Goal: Task Accomplishment & Management: Manage account settings

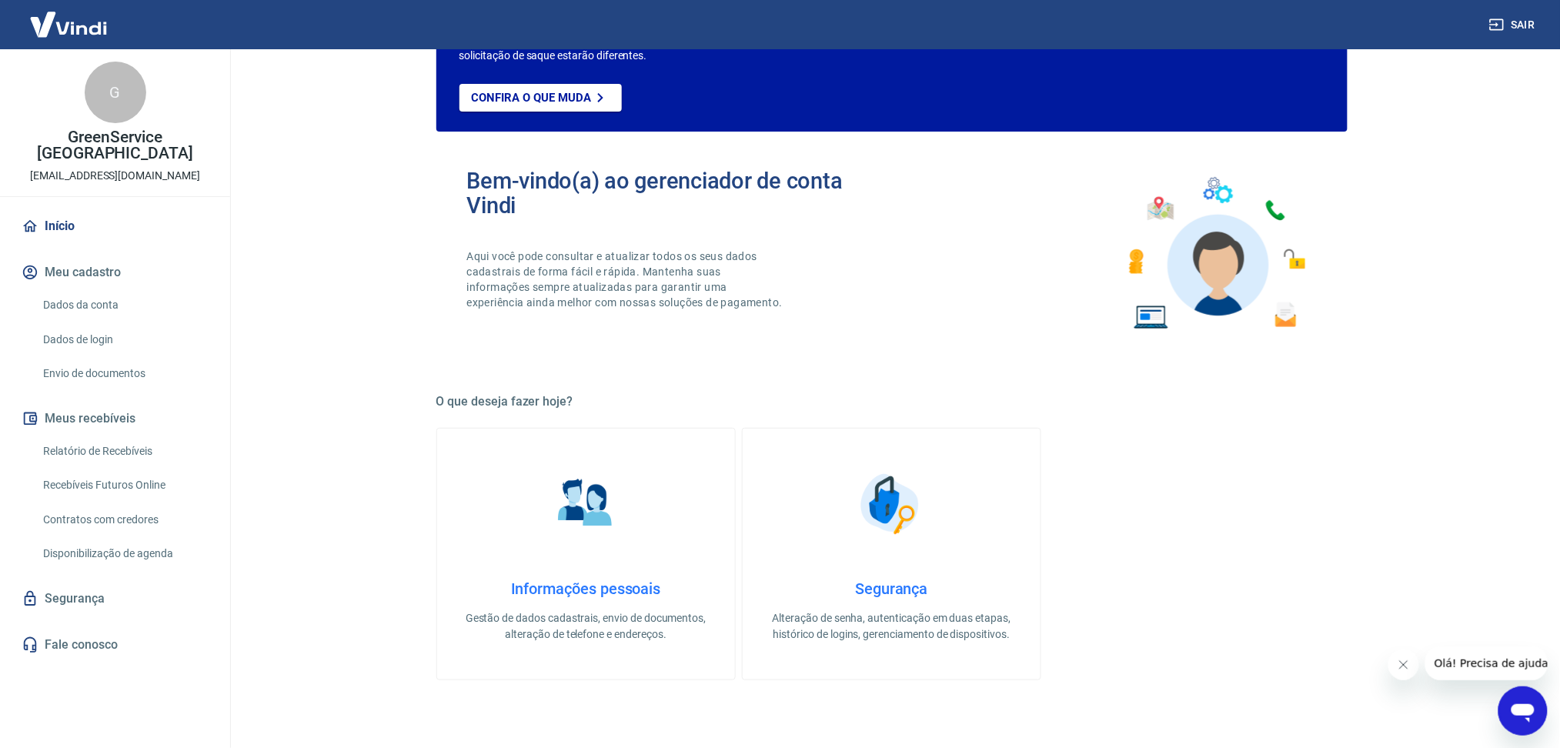
scroll to position [102, 0]
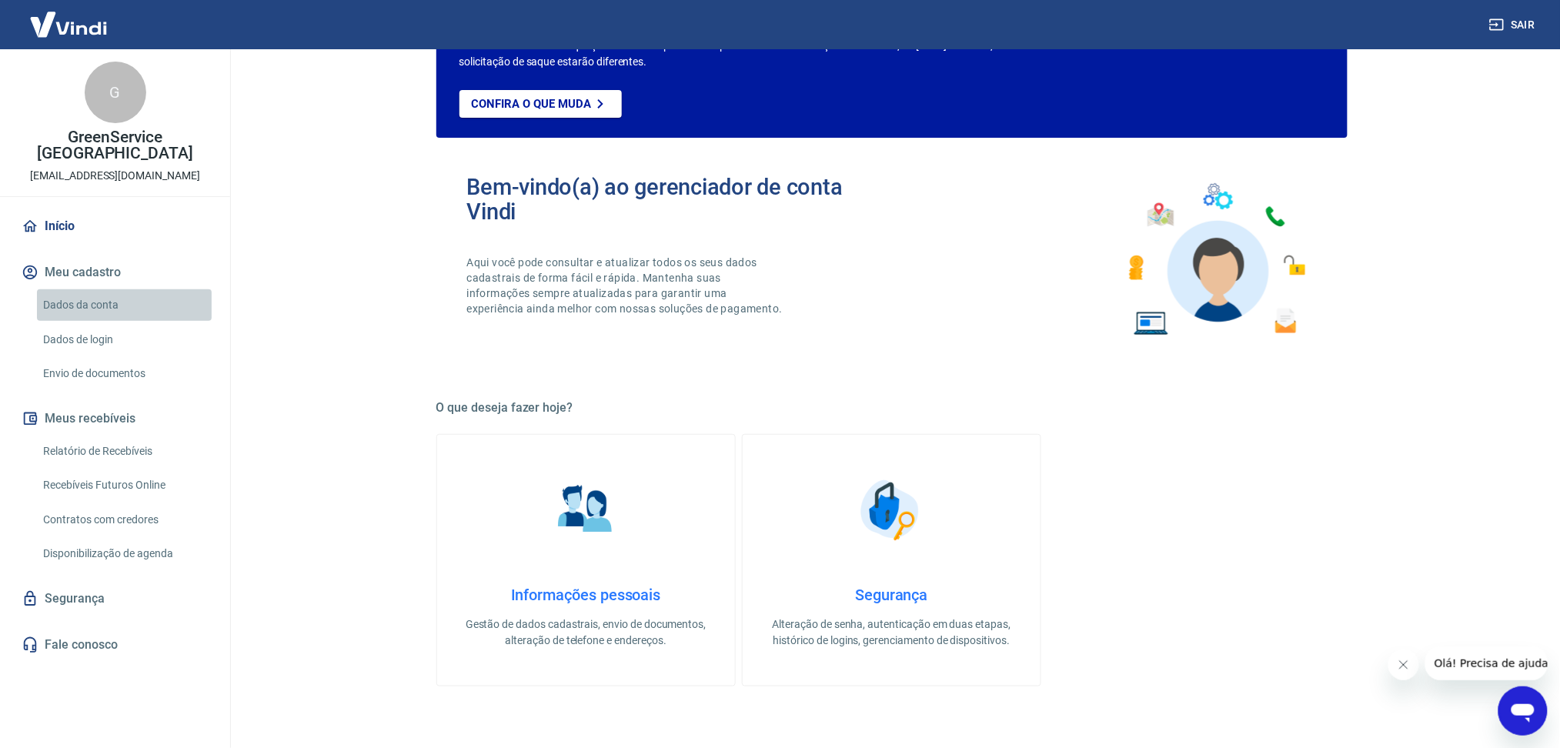
click at [72, 299] on link "Dados da conta" at bounding box center [124, 305] width 175 height 32
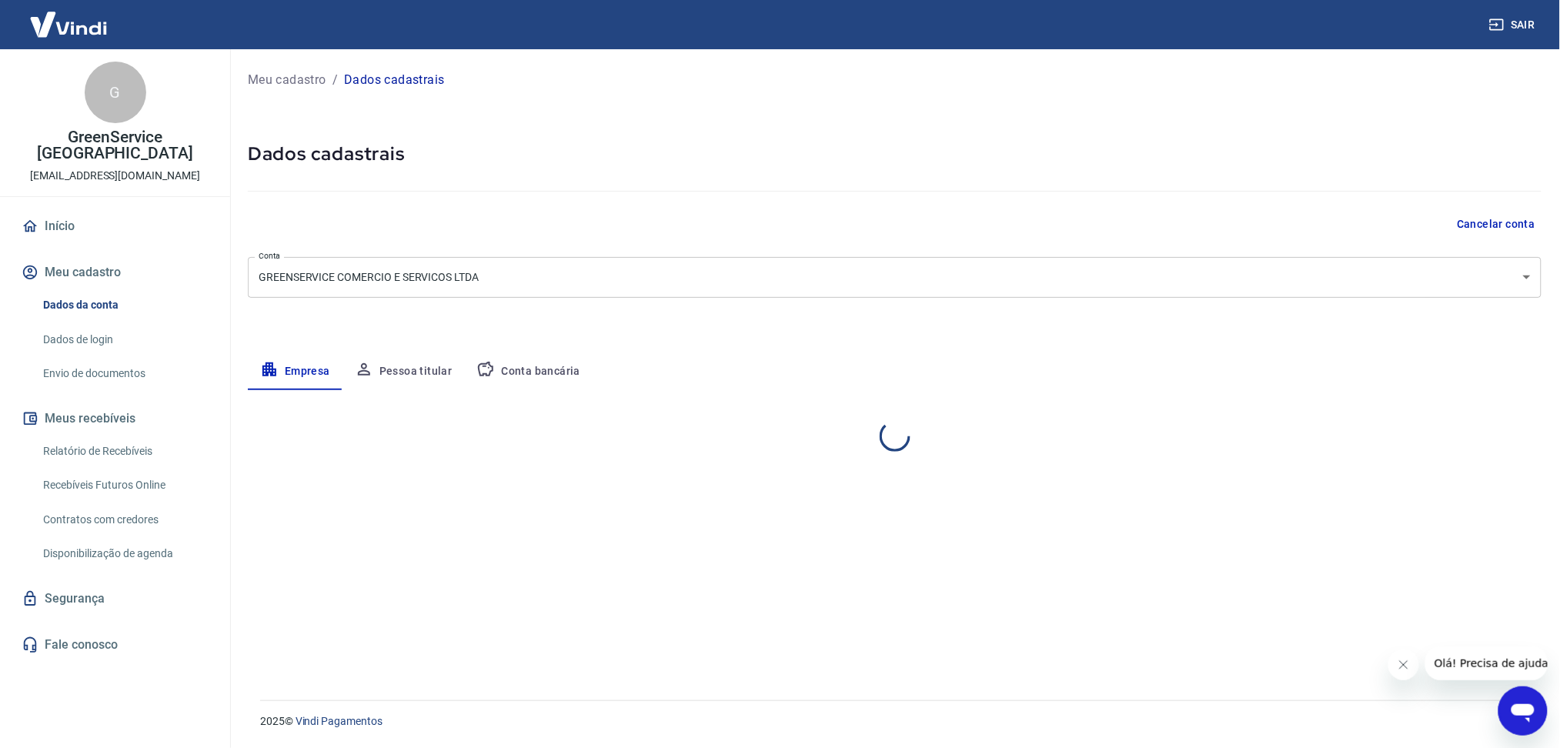
select select "SP"
select select "business"
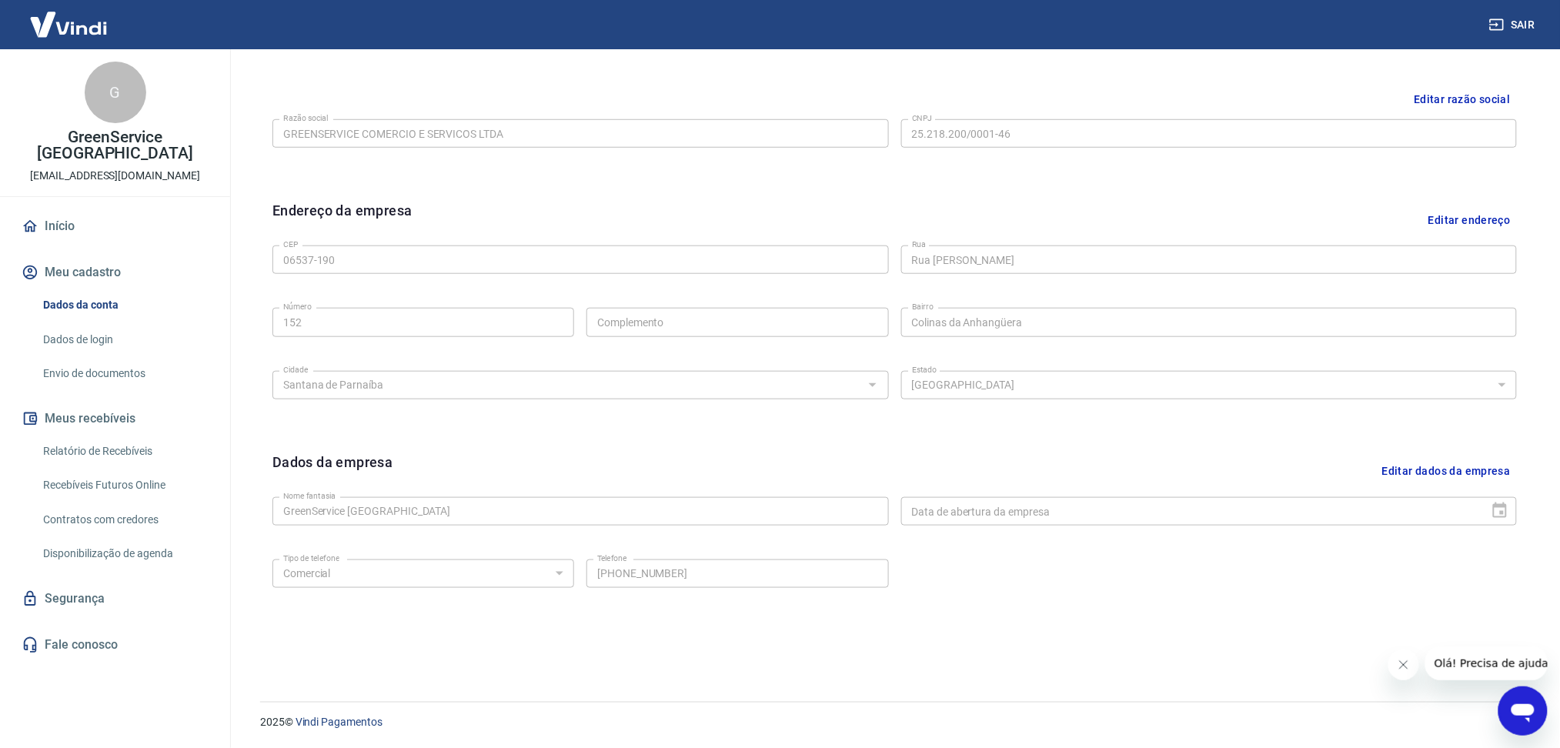
scroll to position [361, 0]
click at [1417, 473] on button "Editar dados da empresa" at bounding box center [1446, 470] width 141 height 39
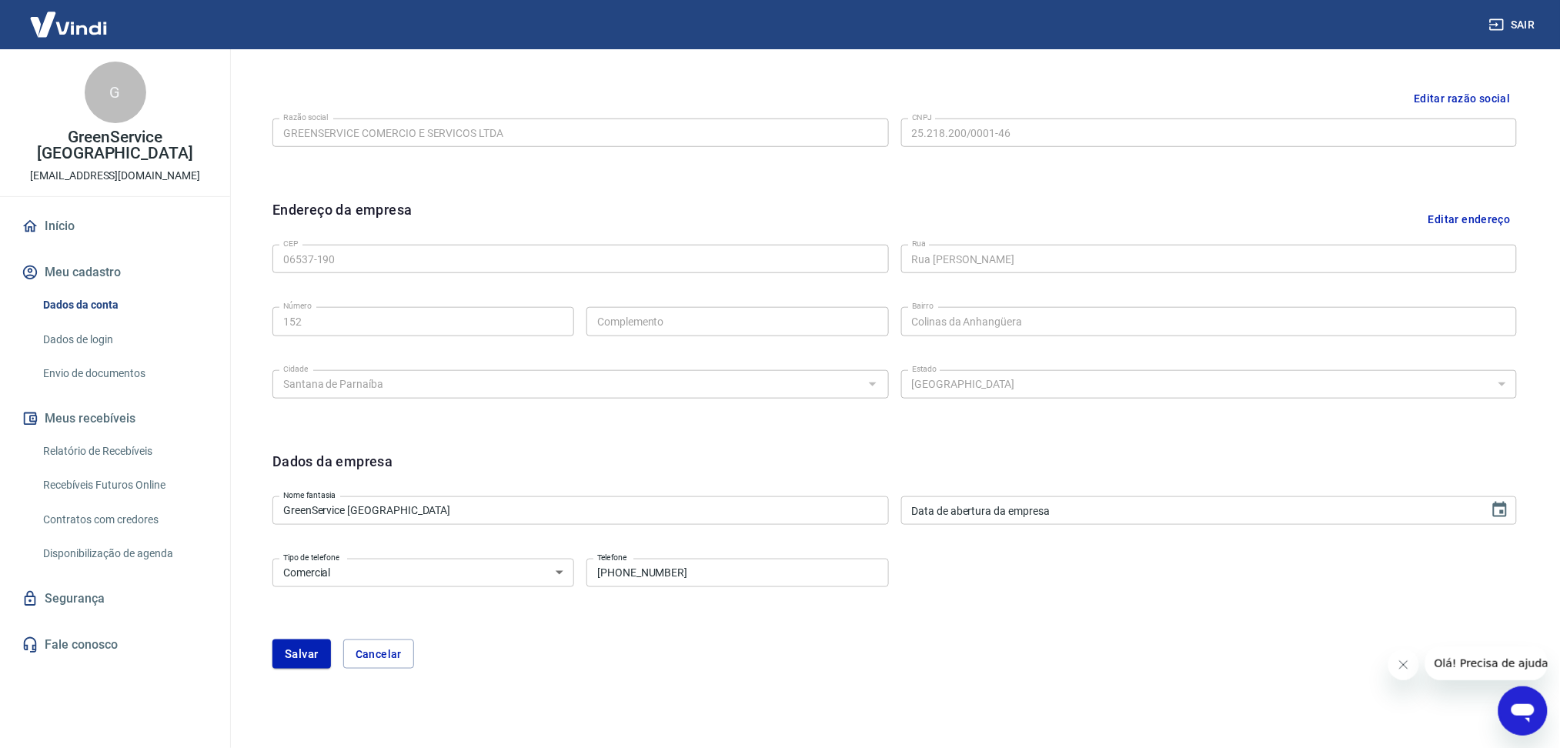
click at [785, 573] on input "[PHONE_NUMBER]" at bounding box center [737, 573] width 302 height 28
type input "[PHONE_NUMBER]"
click at [303, 652] on button "Salvar" at bounding box center [301, 653] width 58 height 29
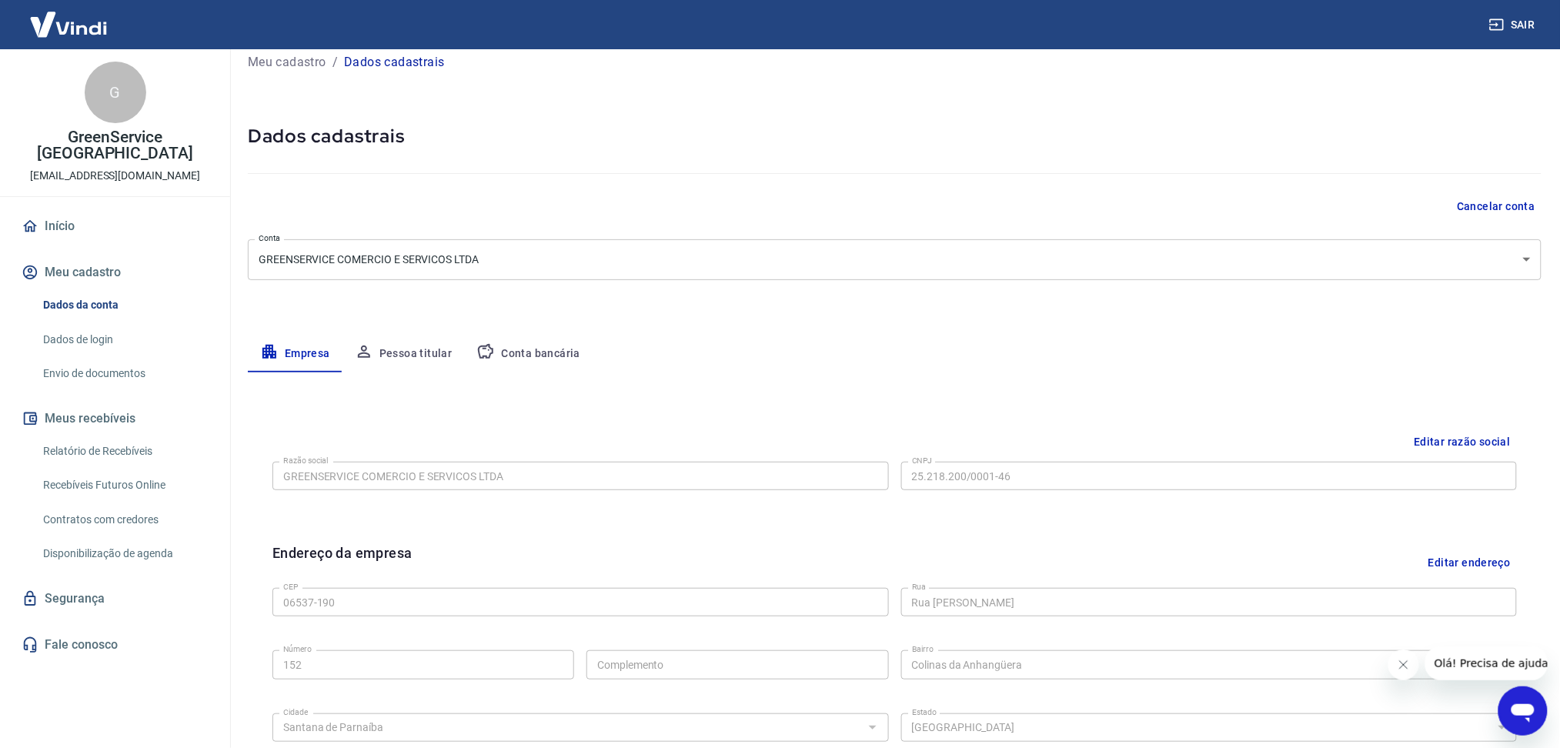
scroll to position [0, 0]
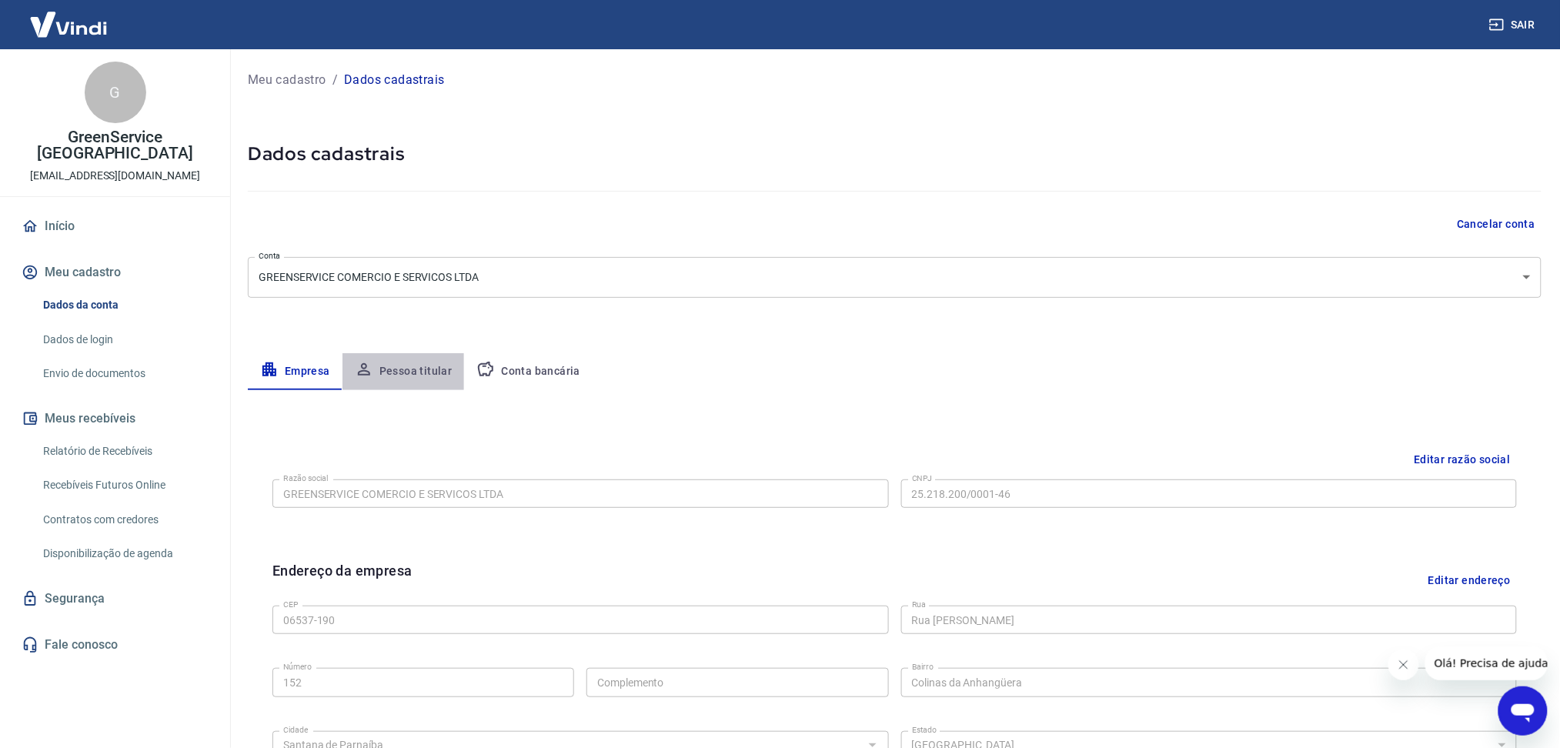
click at [404, 367] on button "Pessoa titular" at bounding box center [403, 371] width 122 height 37
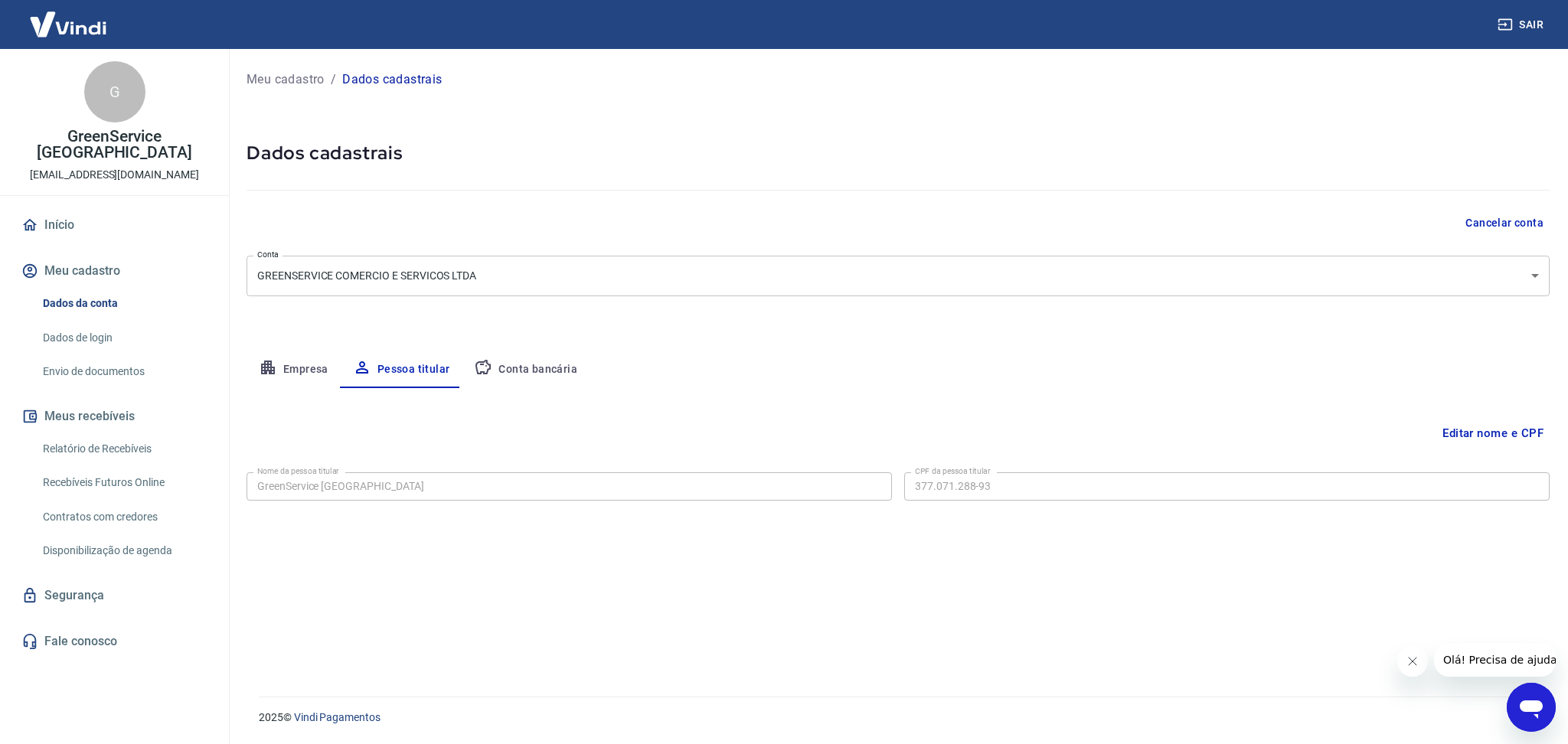
click at [1509, 433] on button "Editar nome e CPF" at bounding box center [1493, 433] width 113 height 29
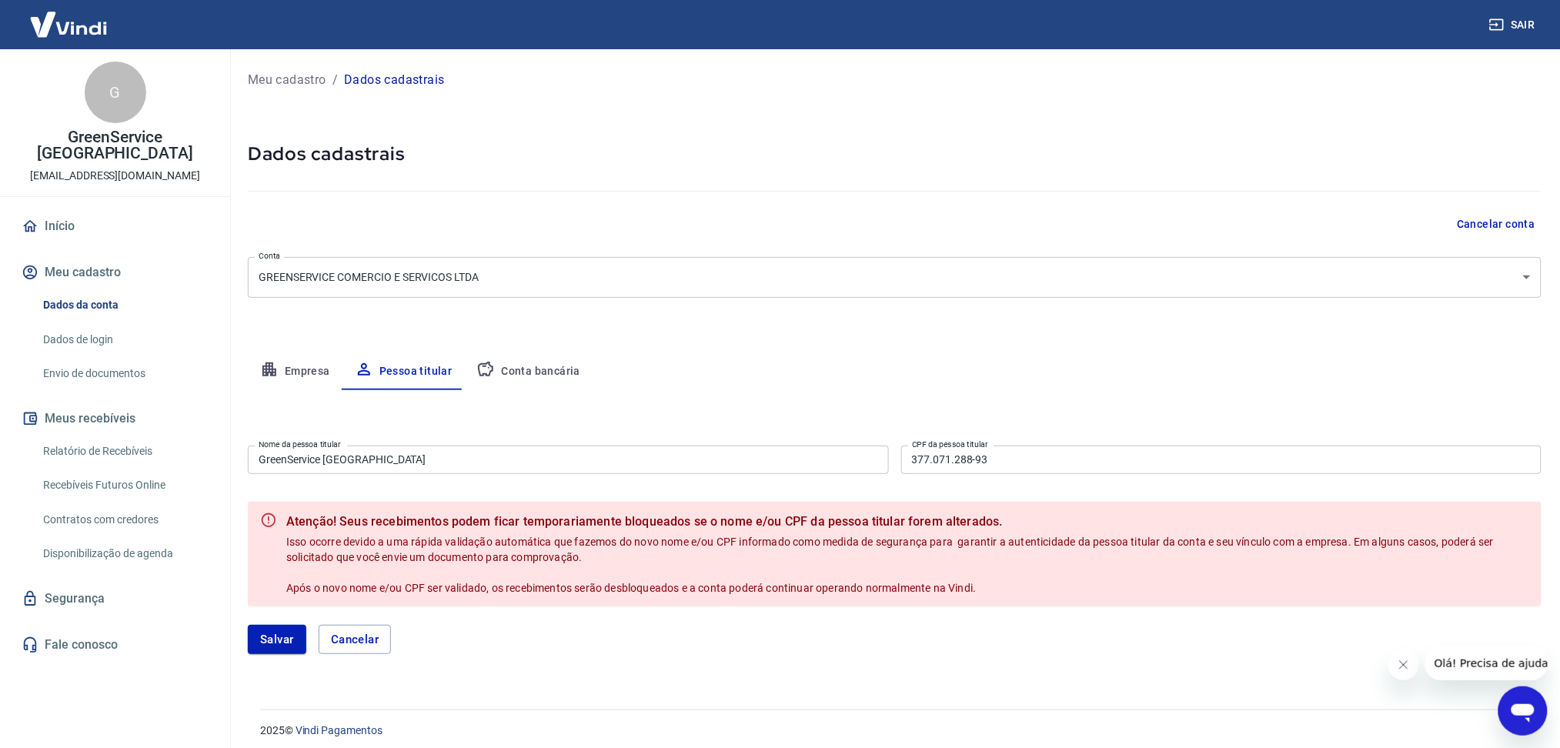
click at [409, 450] on input "GreenService [GEOGRAPHIC_DATA]" at bounding box center [568, 460] width 641 height 28
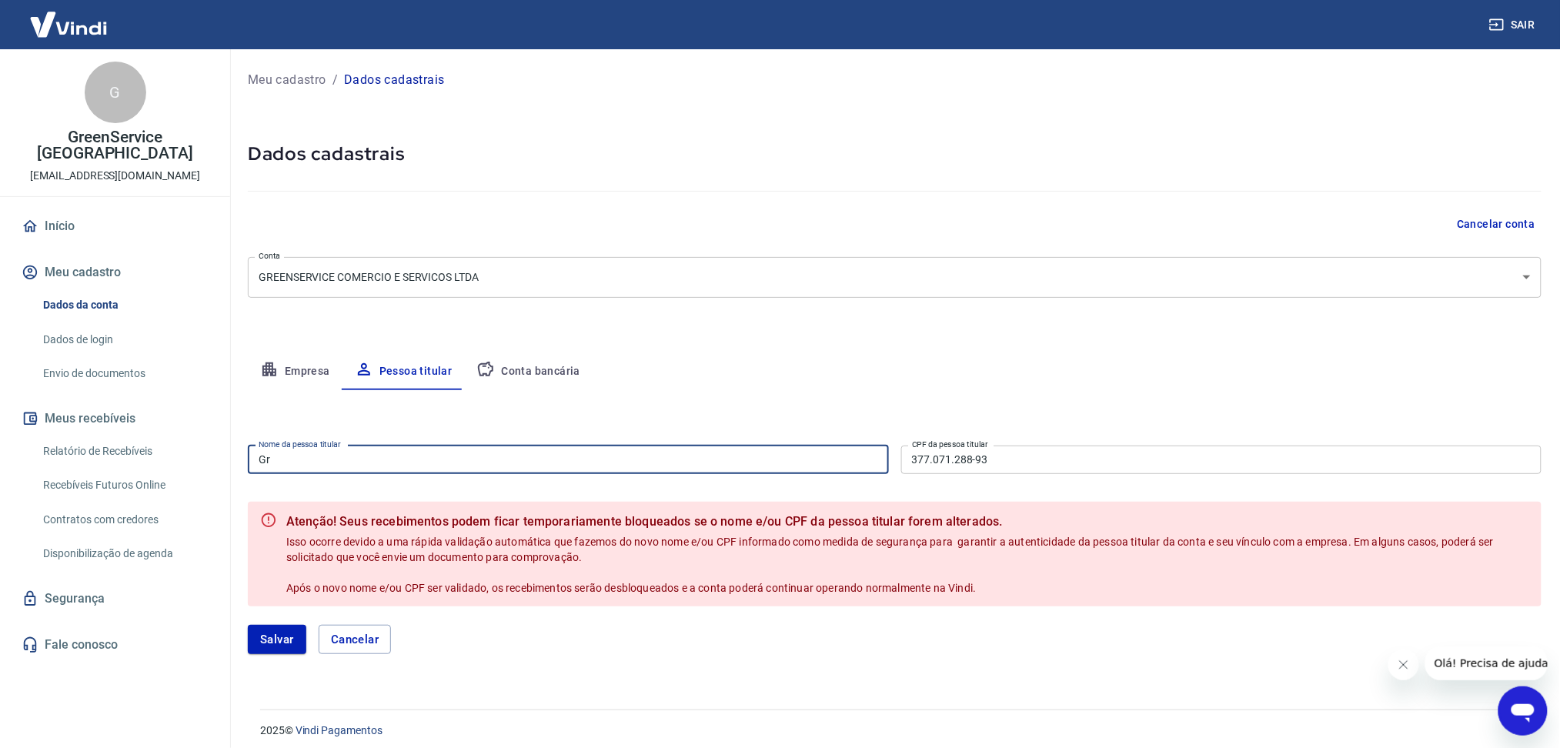
type input "G"
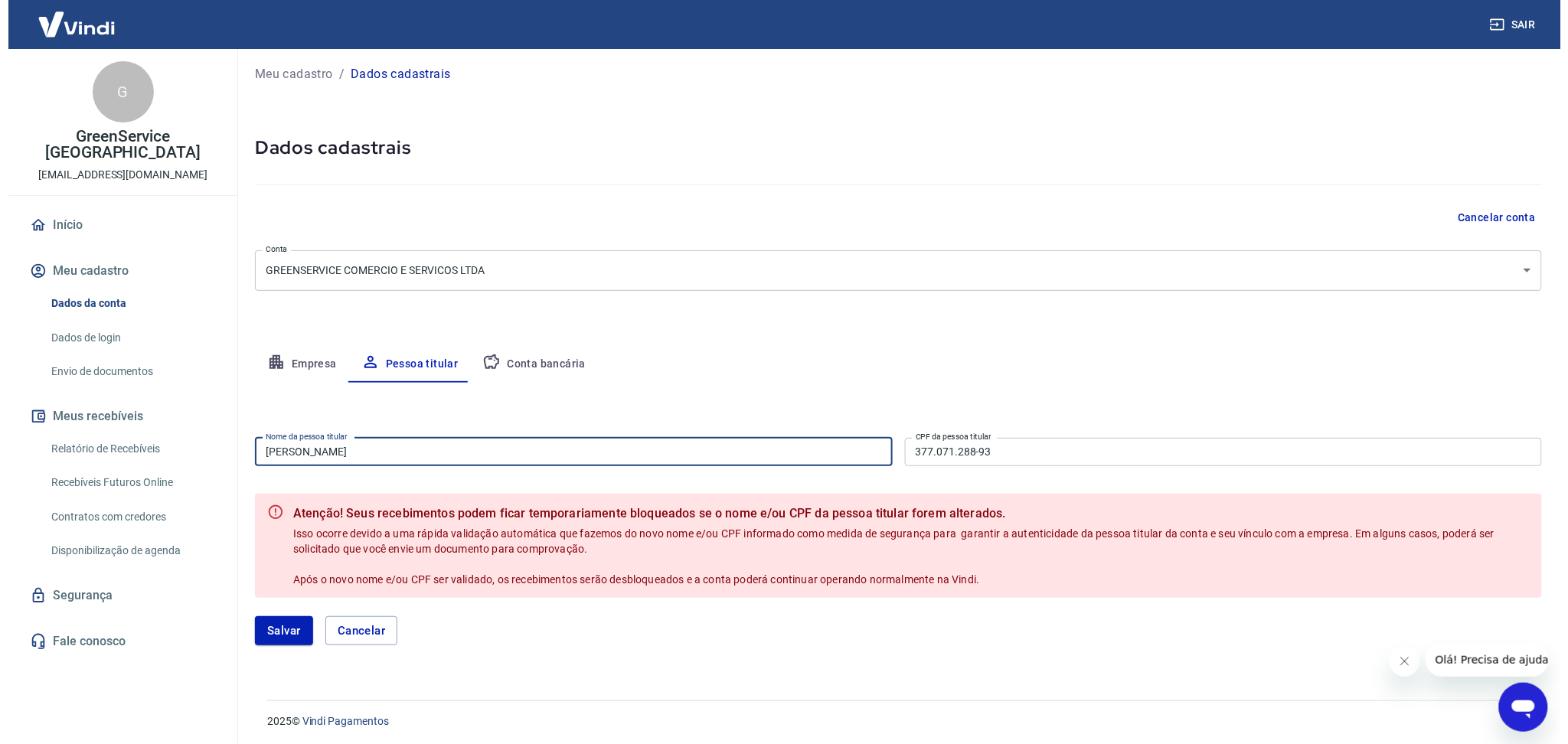
scroll to position [8, 0]
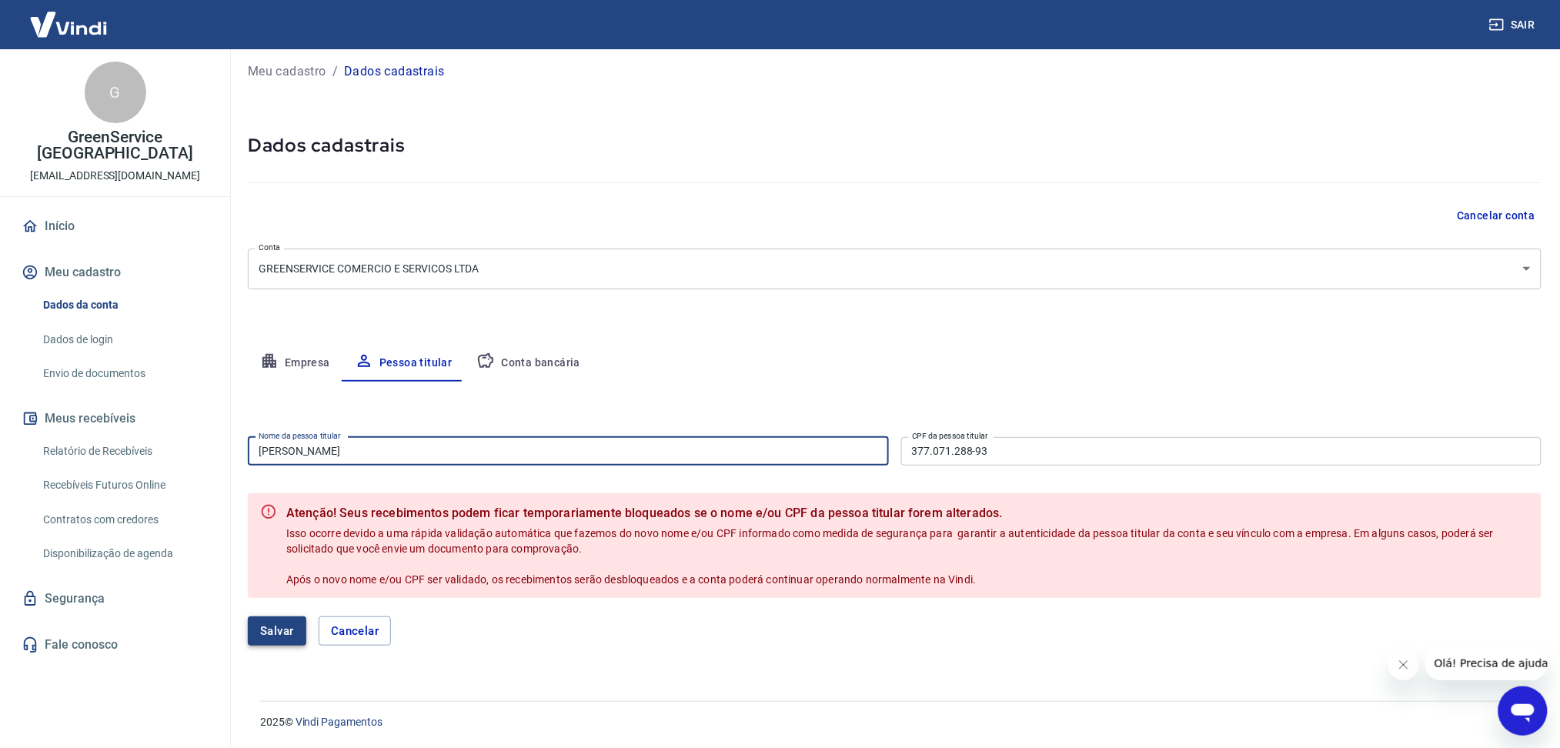
type input "[PERSON_NAME]"
click at [281, 640] on button "Salvar" at bounding box center [277, 630] width 58 height 29
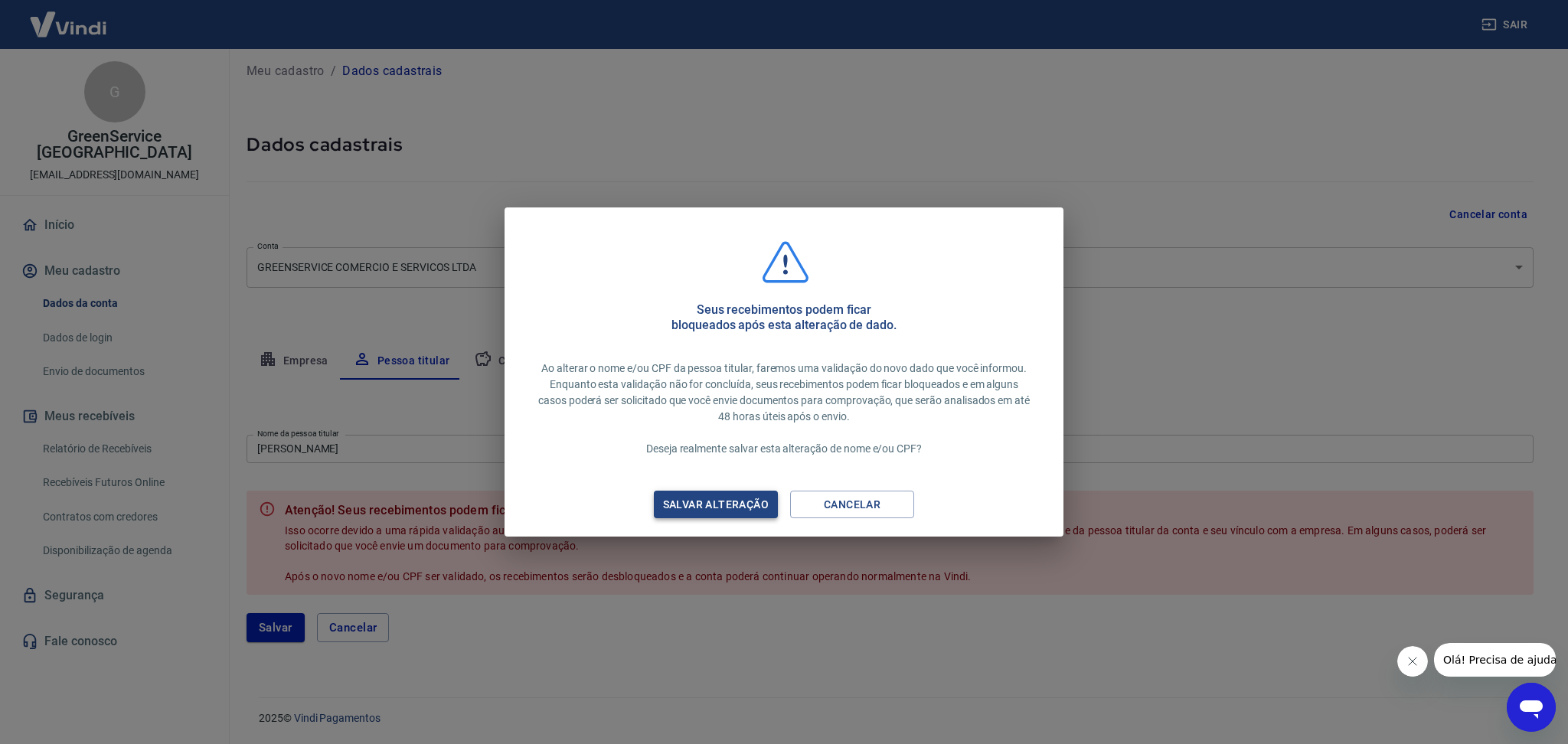
click at [755, 506] on div "Salvar alteração" at bounding box center [715, 504] width 142 height 19
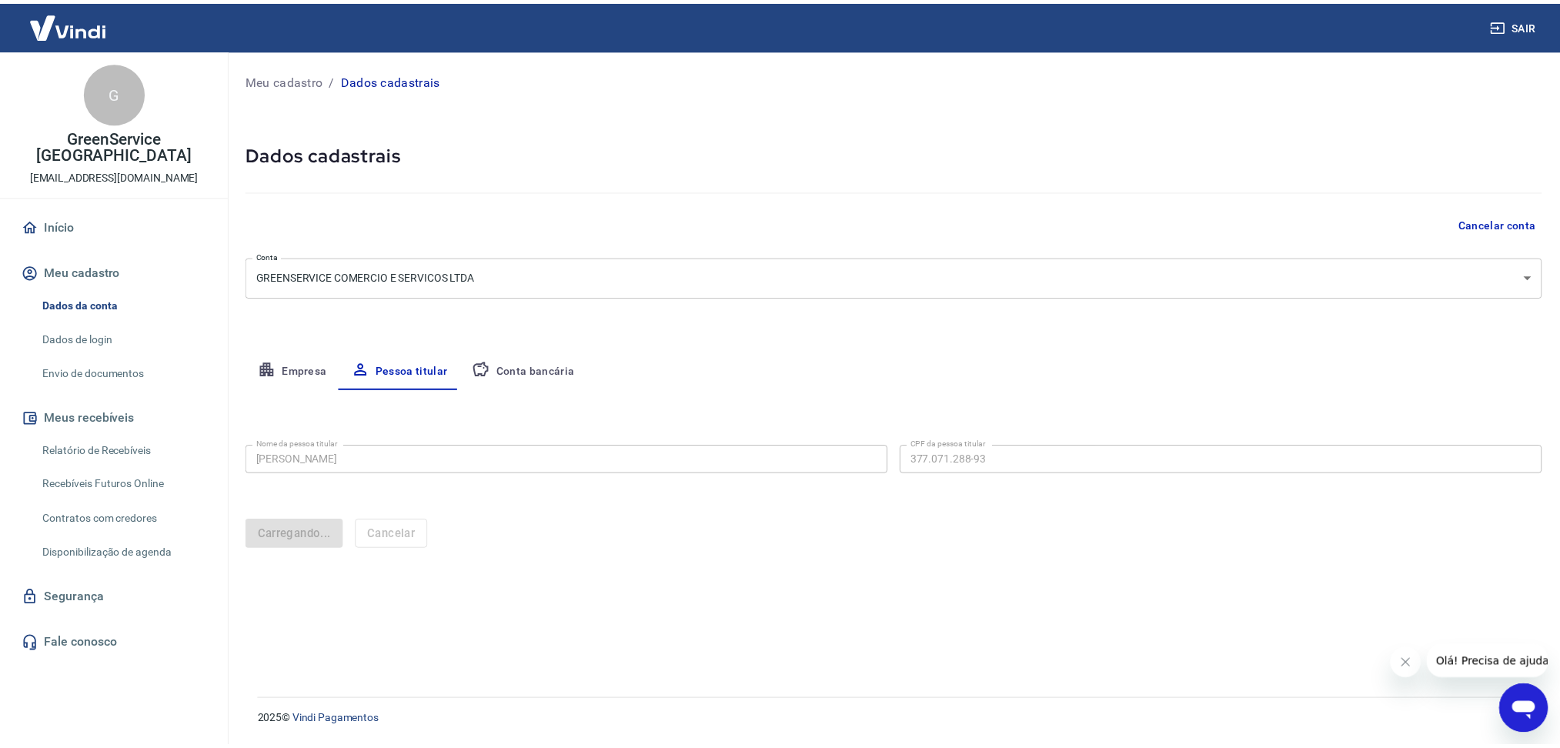
scroll to position [0, 0]
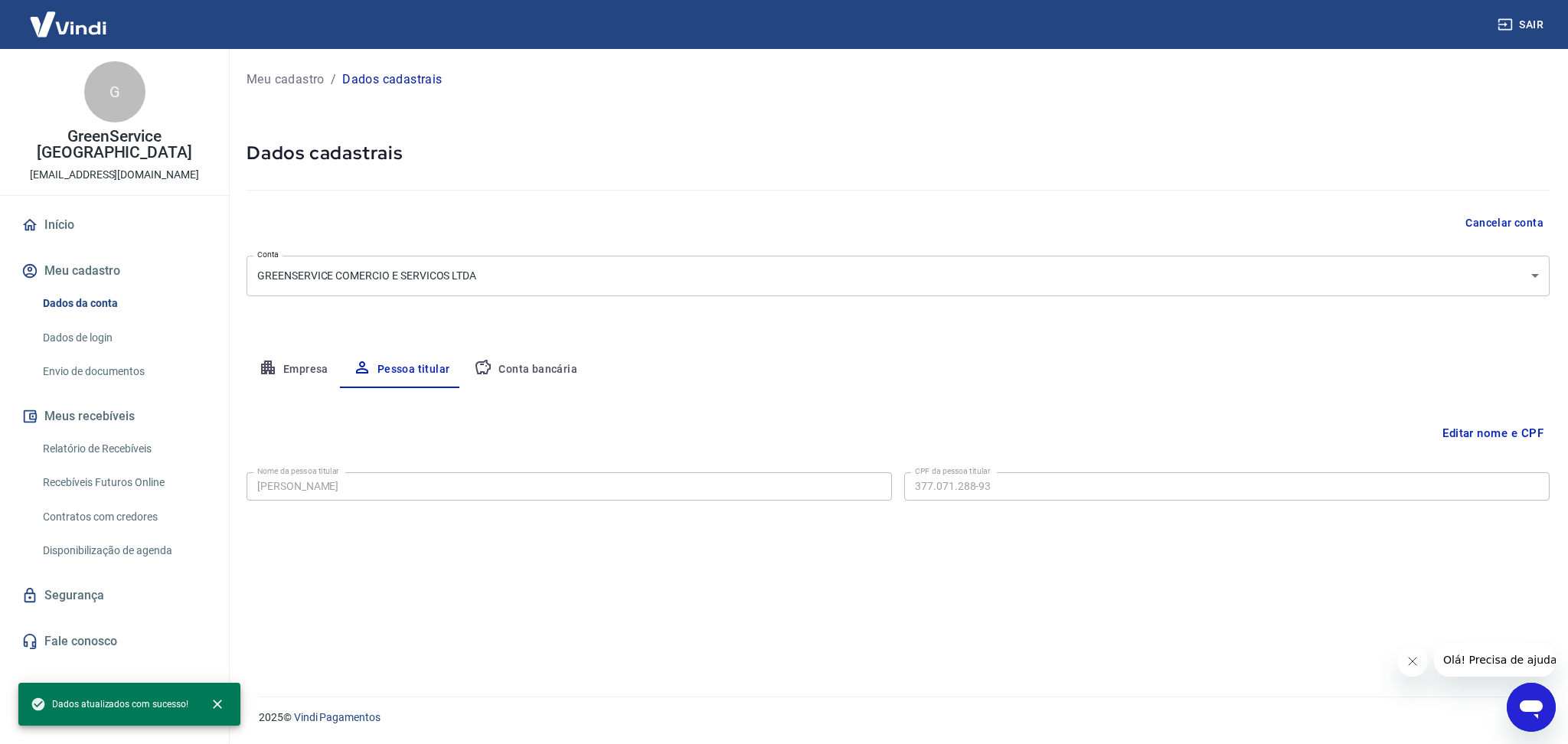
click at [566, 370] on button "Conta bancária" at bounding box center [525, 369] width 128 height 37
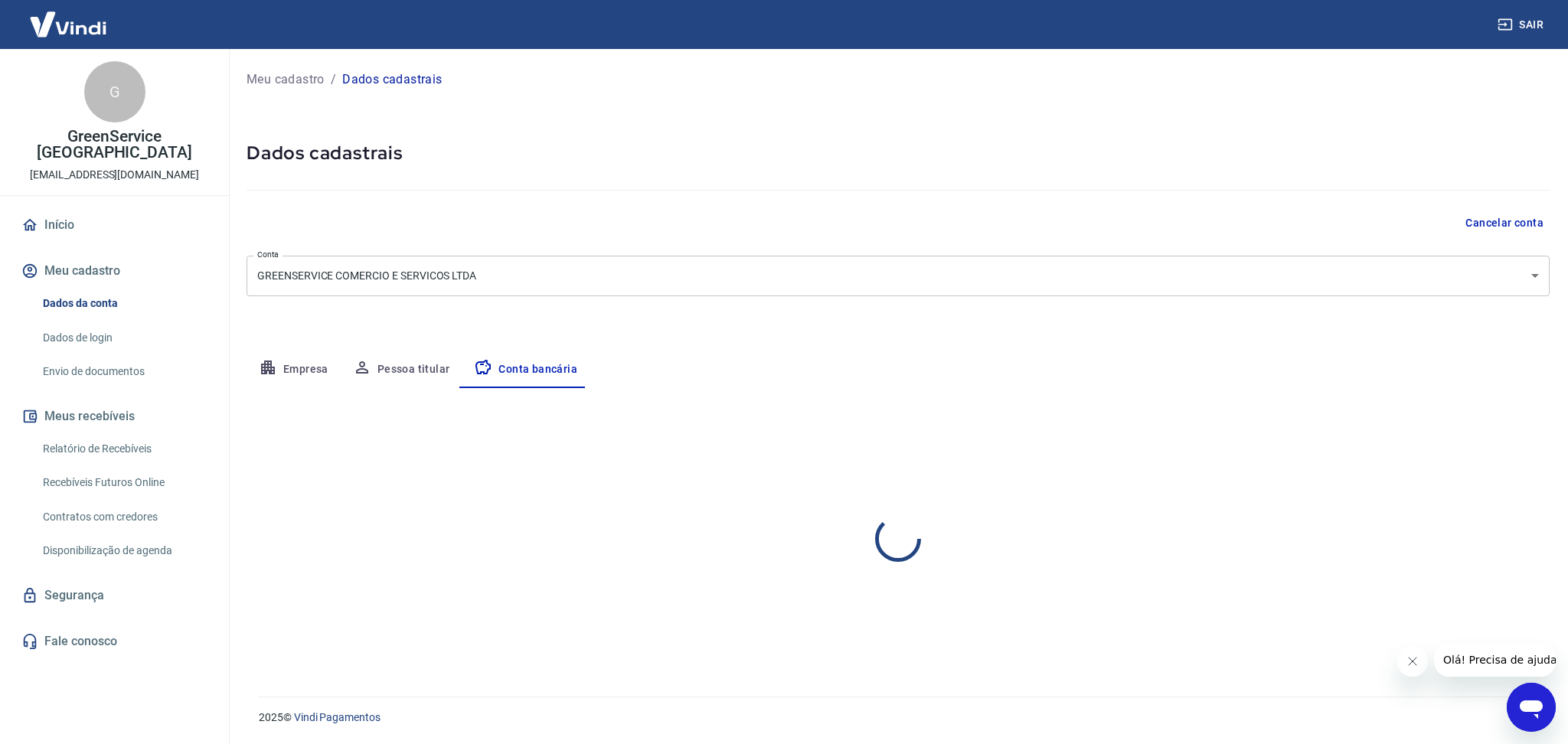
select select "3"
click at [123, 224] on link "Início" at bounding box center [113, 225] width 192 height 34
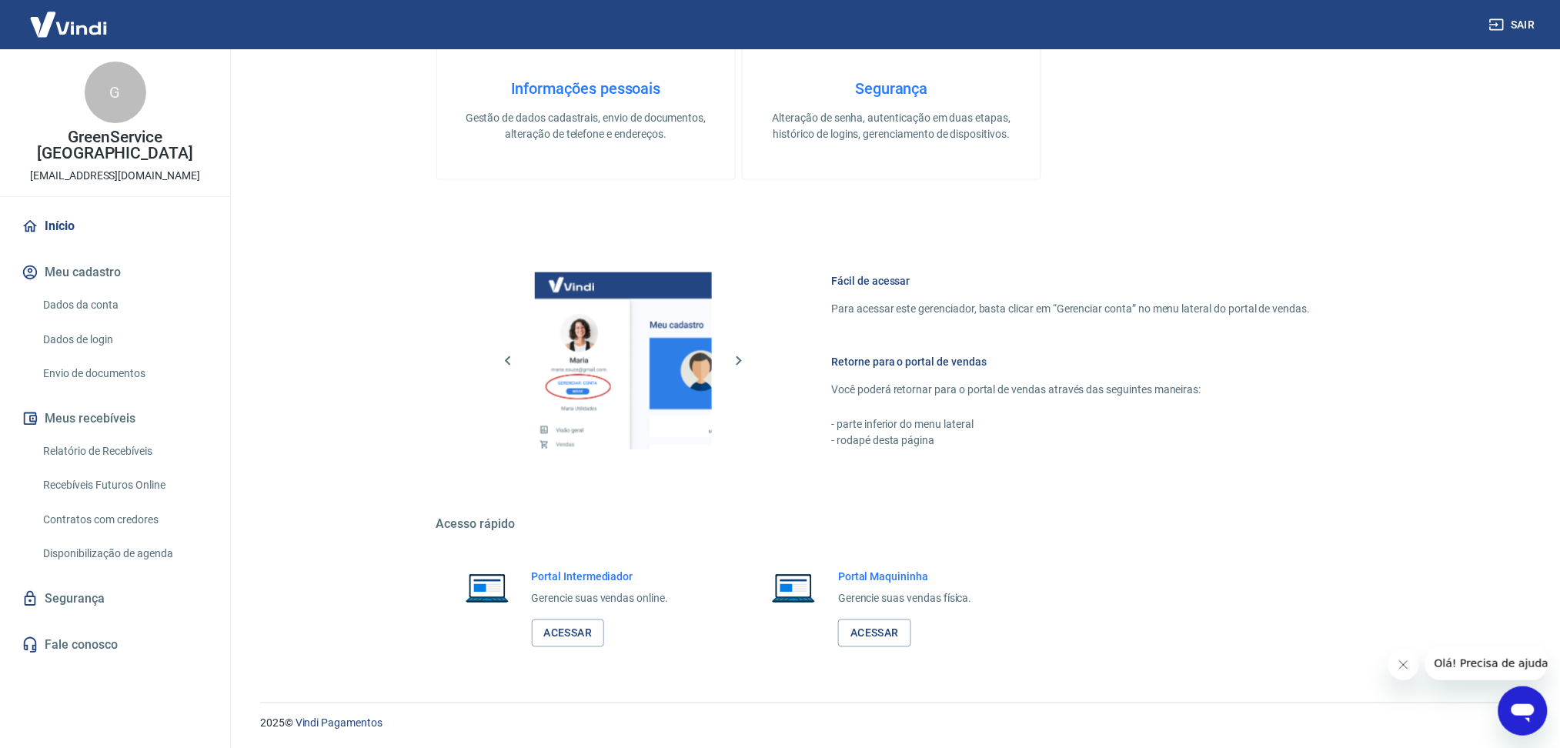
scroll to position [610, 0]
click at [579, 641] on link "Acessar" at bounding box center [568, 632] width 73 height 28
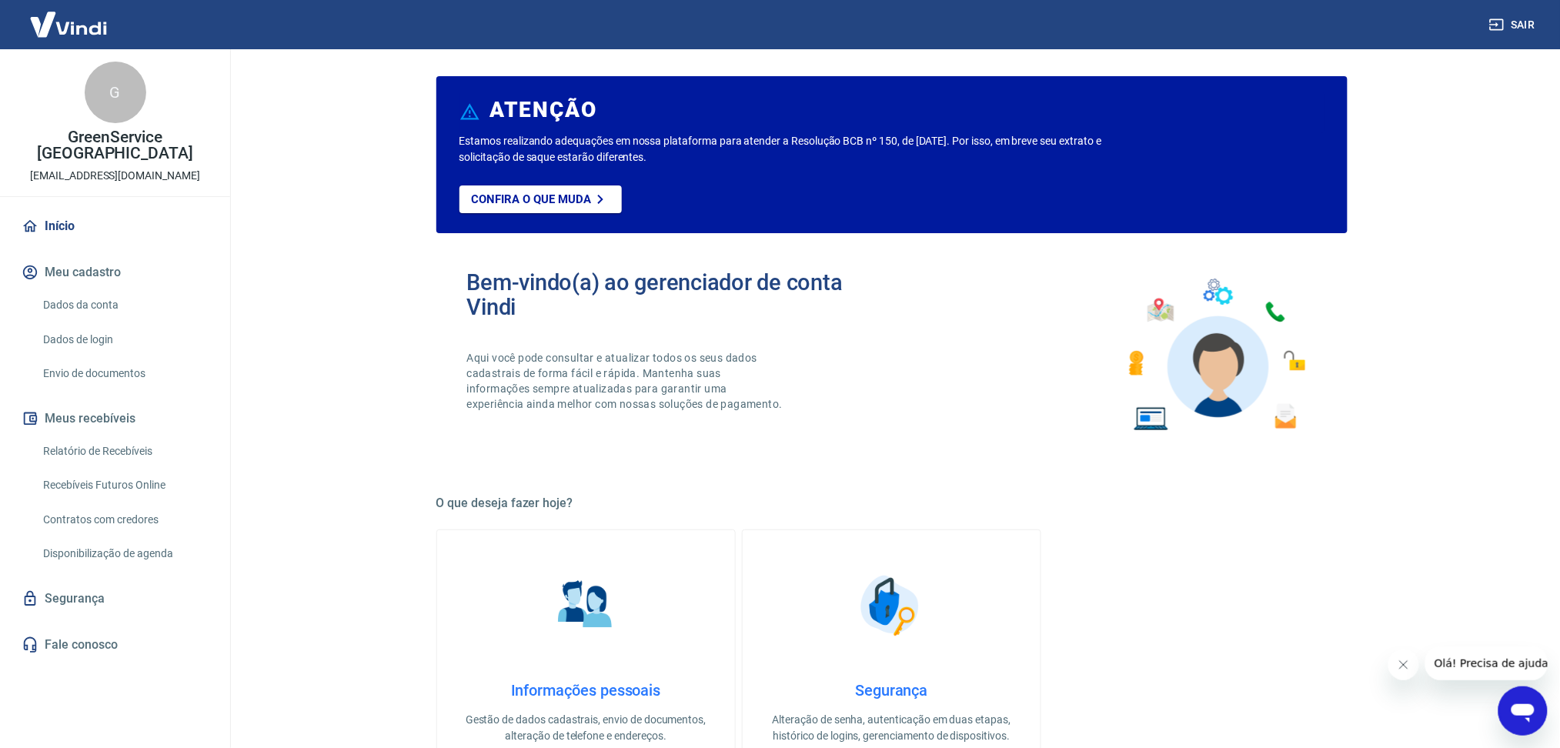
scroll to position [0, 0]
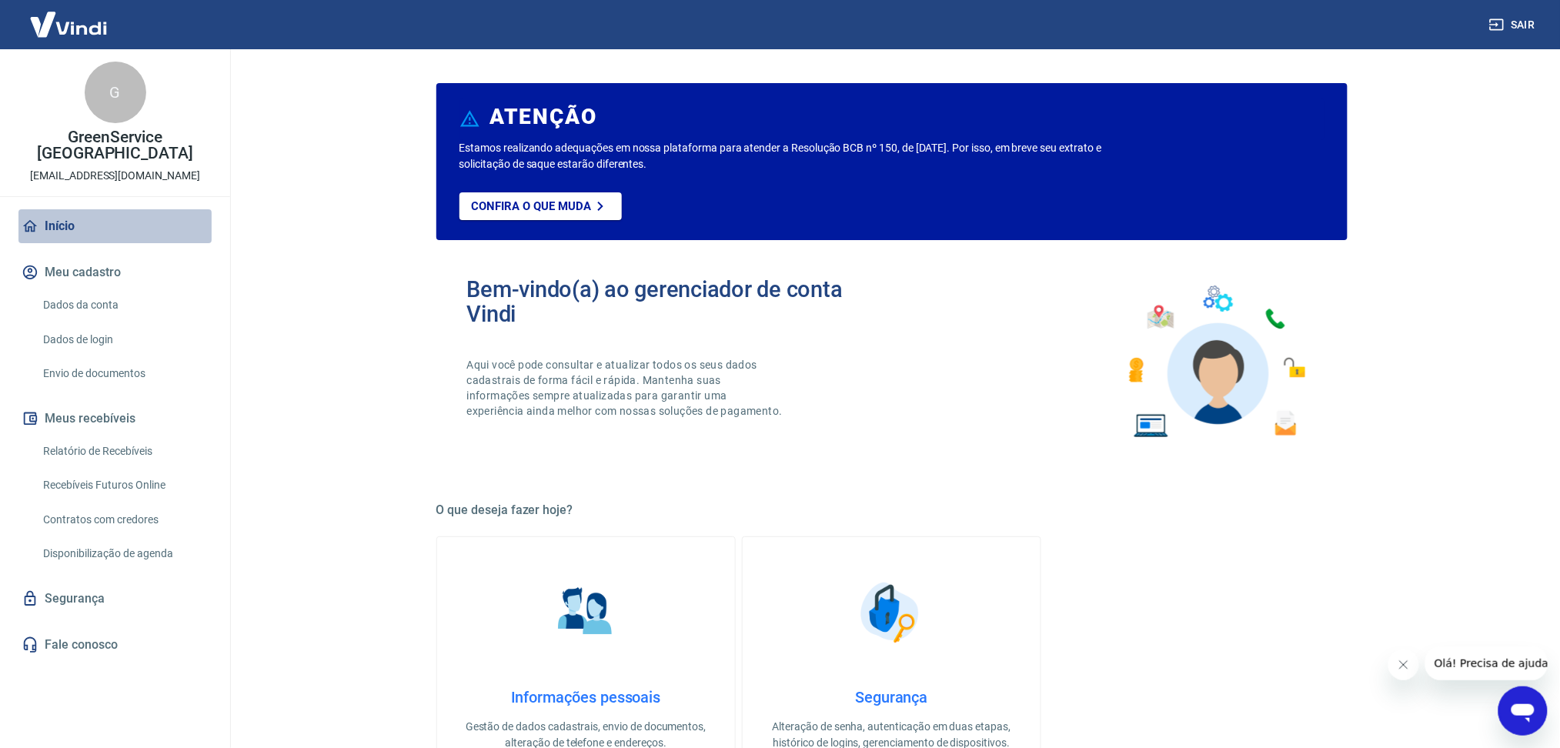
click at [57, 209] on link "Início" at bounding box center [114, 226] width 193 height 34
click at [88, 213] on link "Início" at bounding box center [114, 226] width 193 height 34
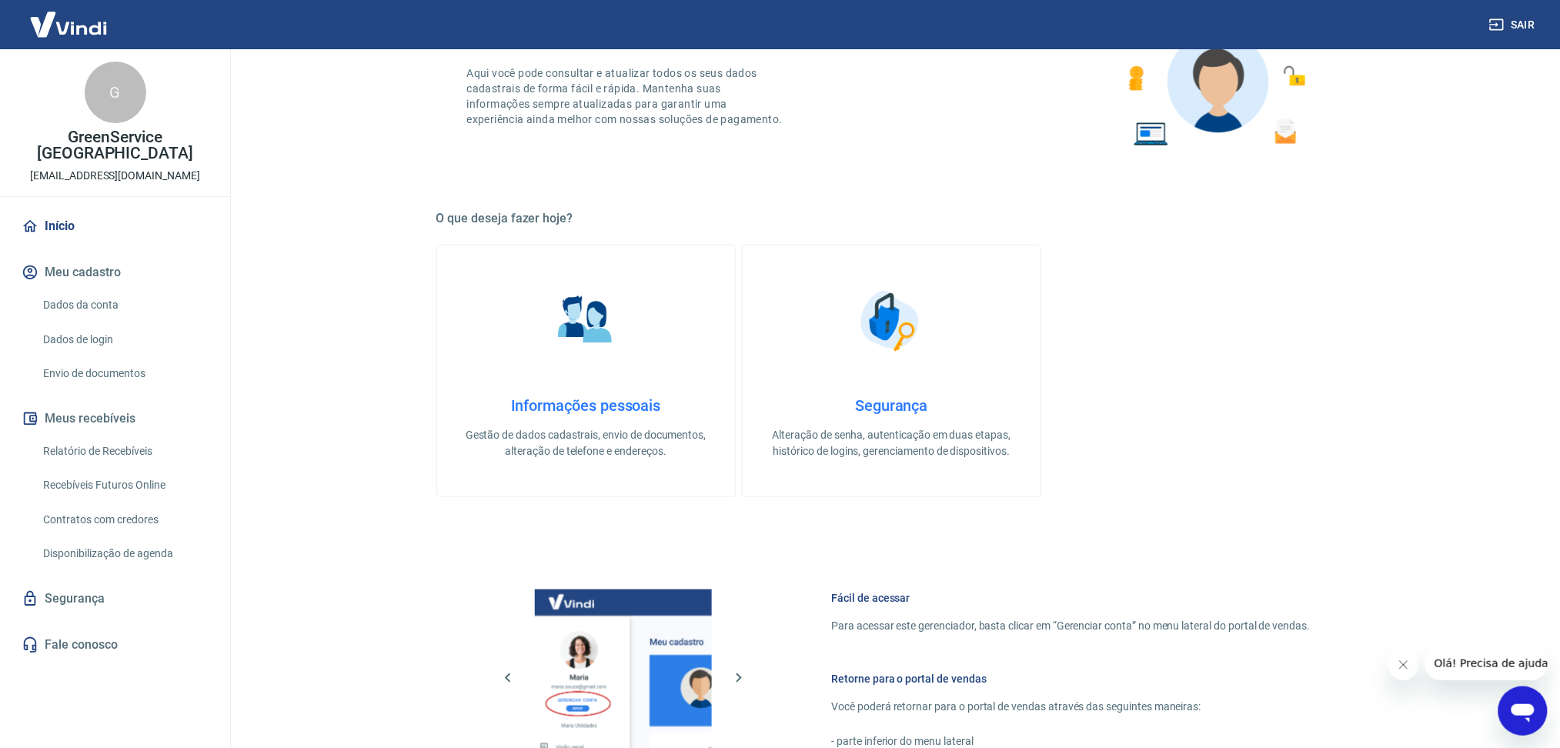
scroll to position [610, 0]
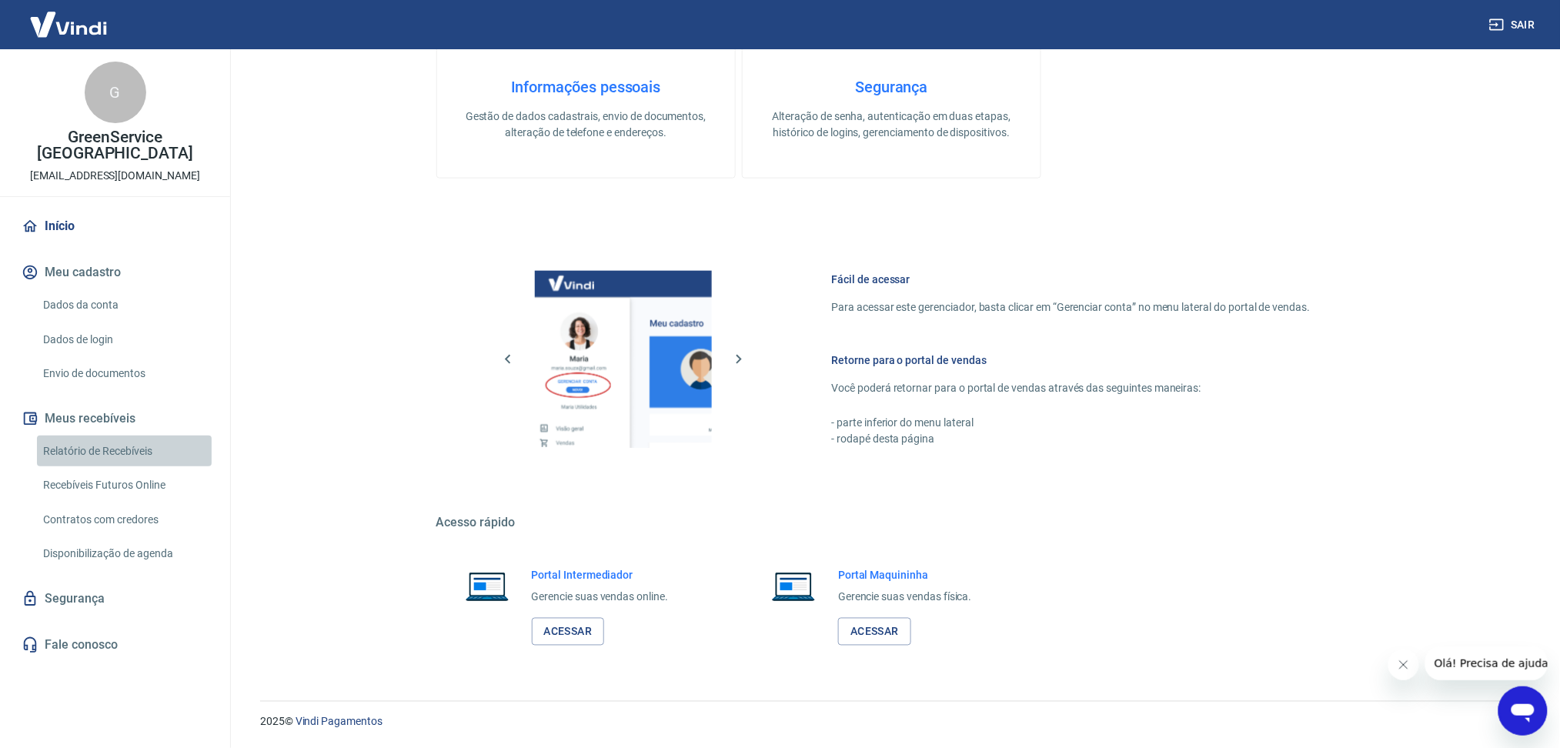
click at [157, 442] on link "Relatório de Recebíveis" at bounding box center [124, 452] width 175 height 32
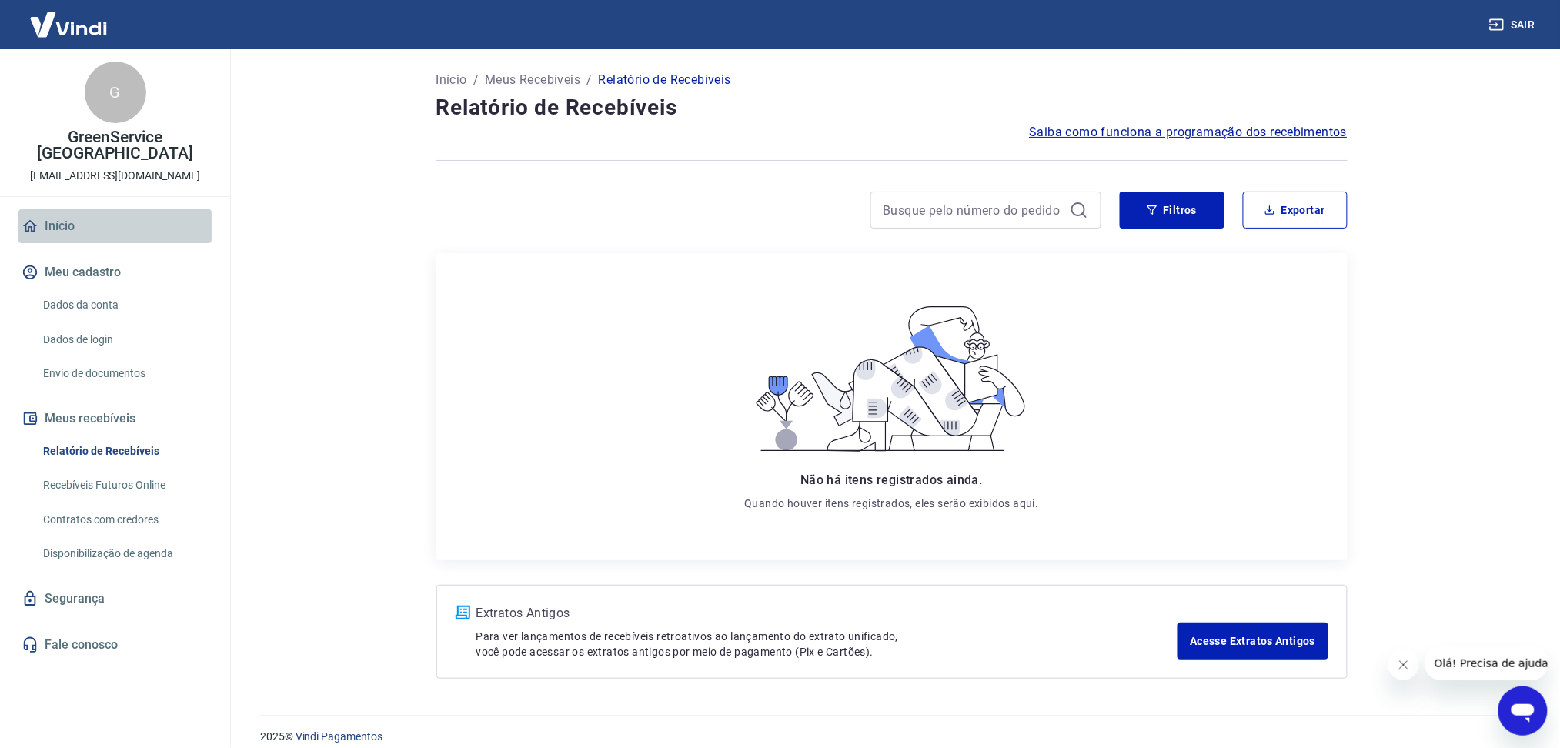
click at [127, 209] on link "Início" at bounding box center [114, 226] width 193 height 34
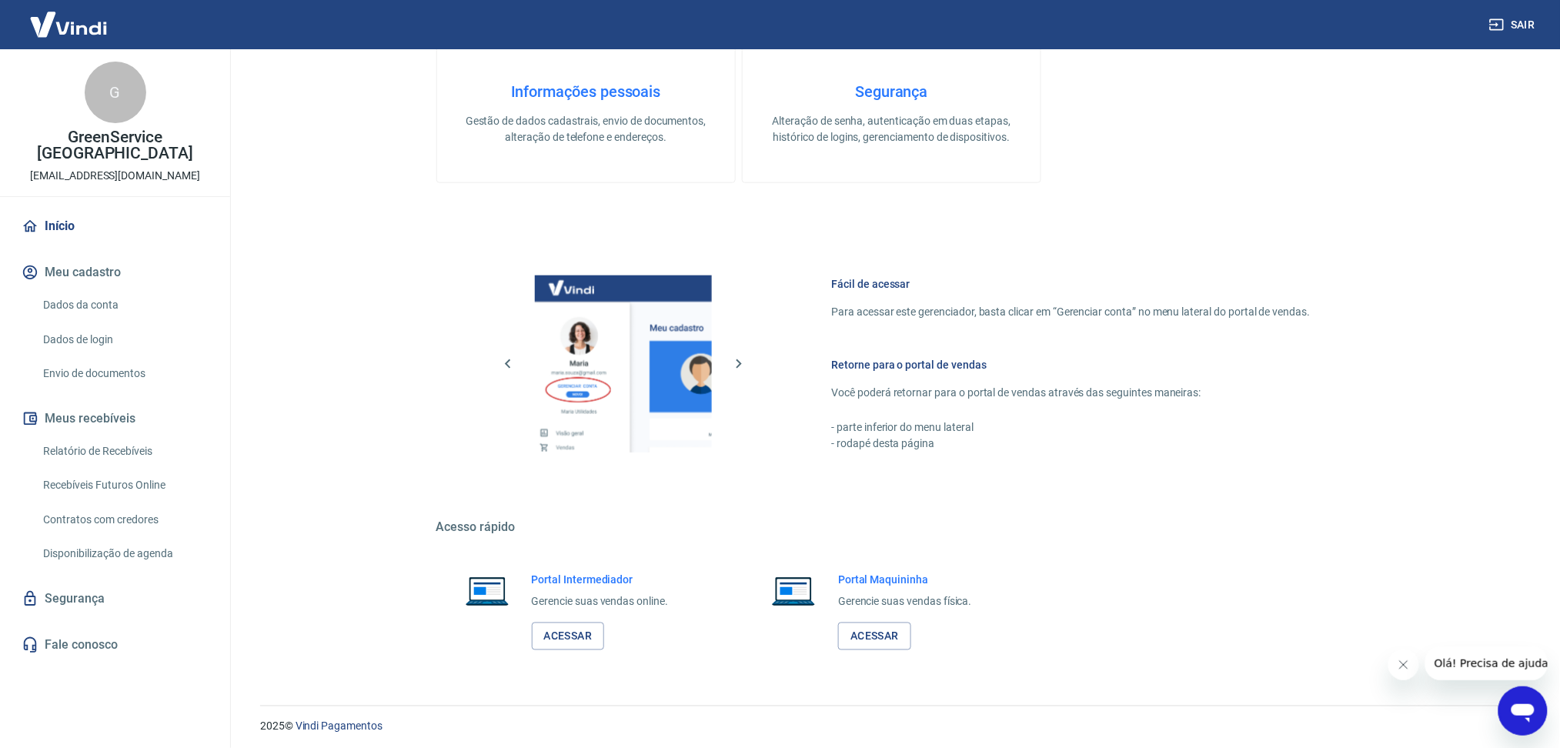
scroll to position [610, 0]
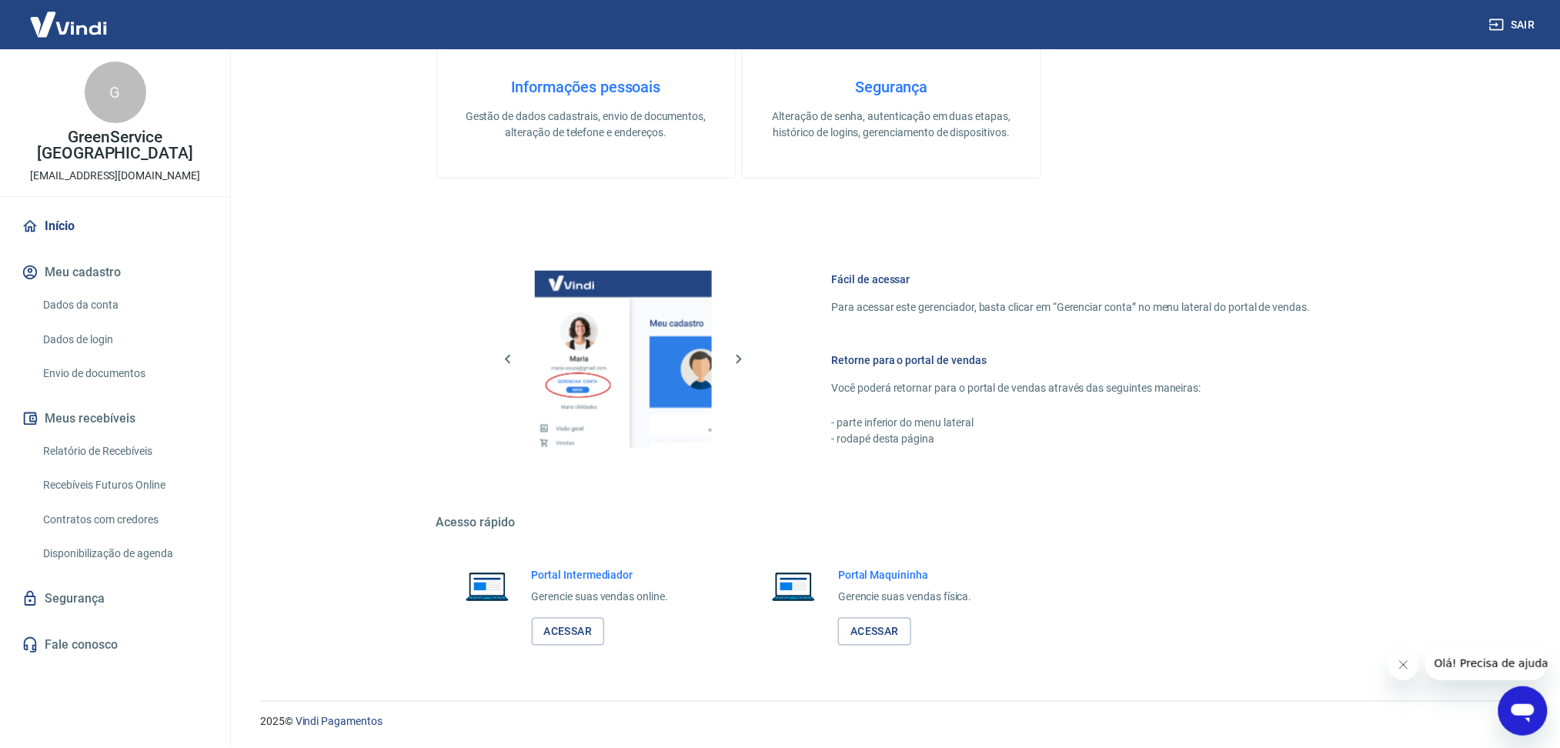
click at [101, 299] on link "Dados da conta" at bounding box center [124, 305] width 175 height 32
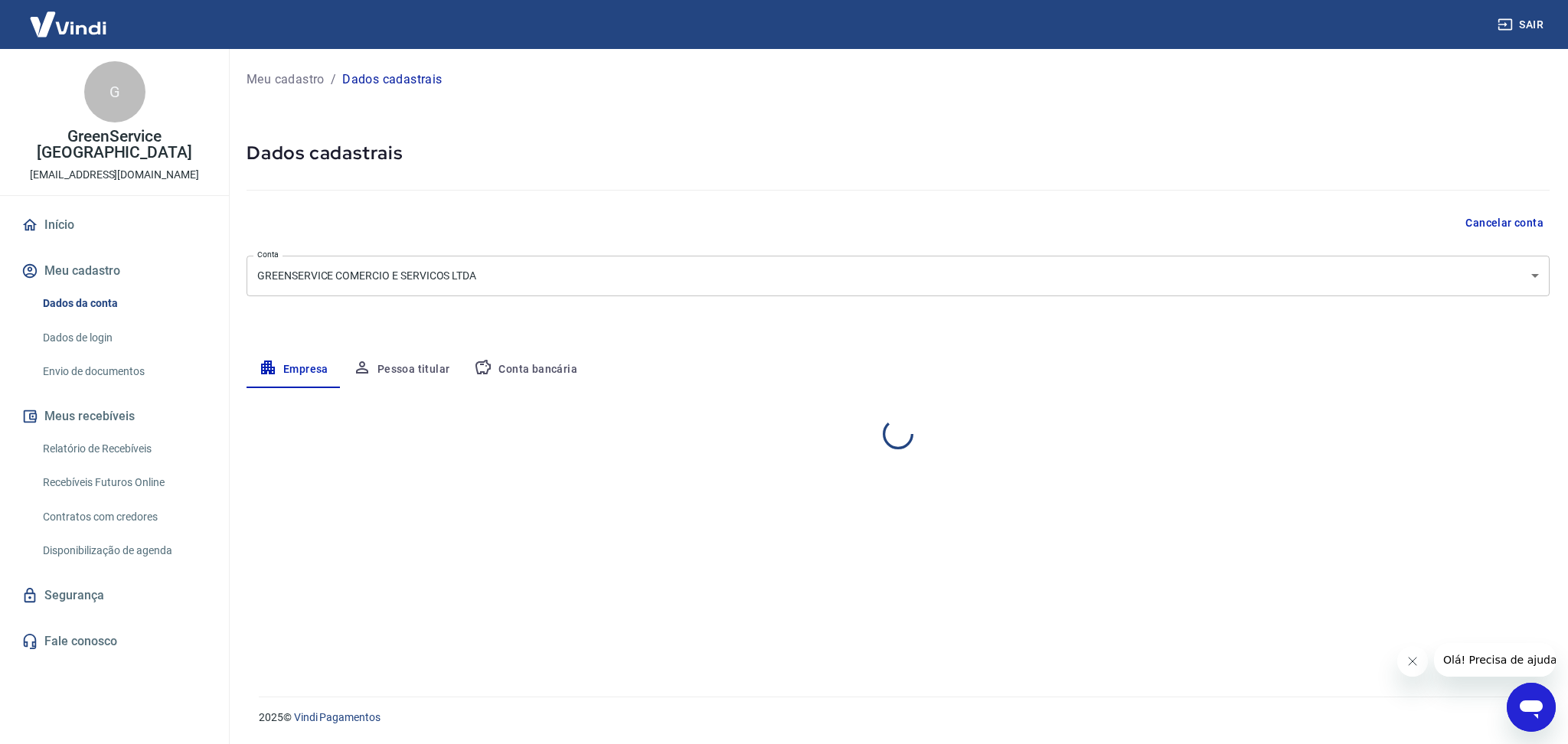
select select "SP"
select select "business"
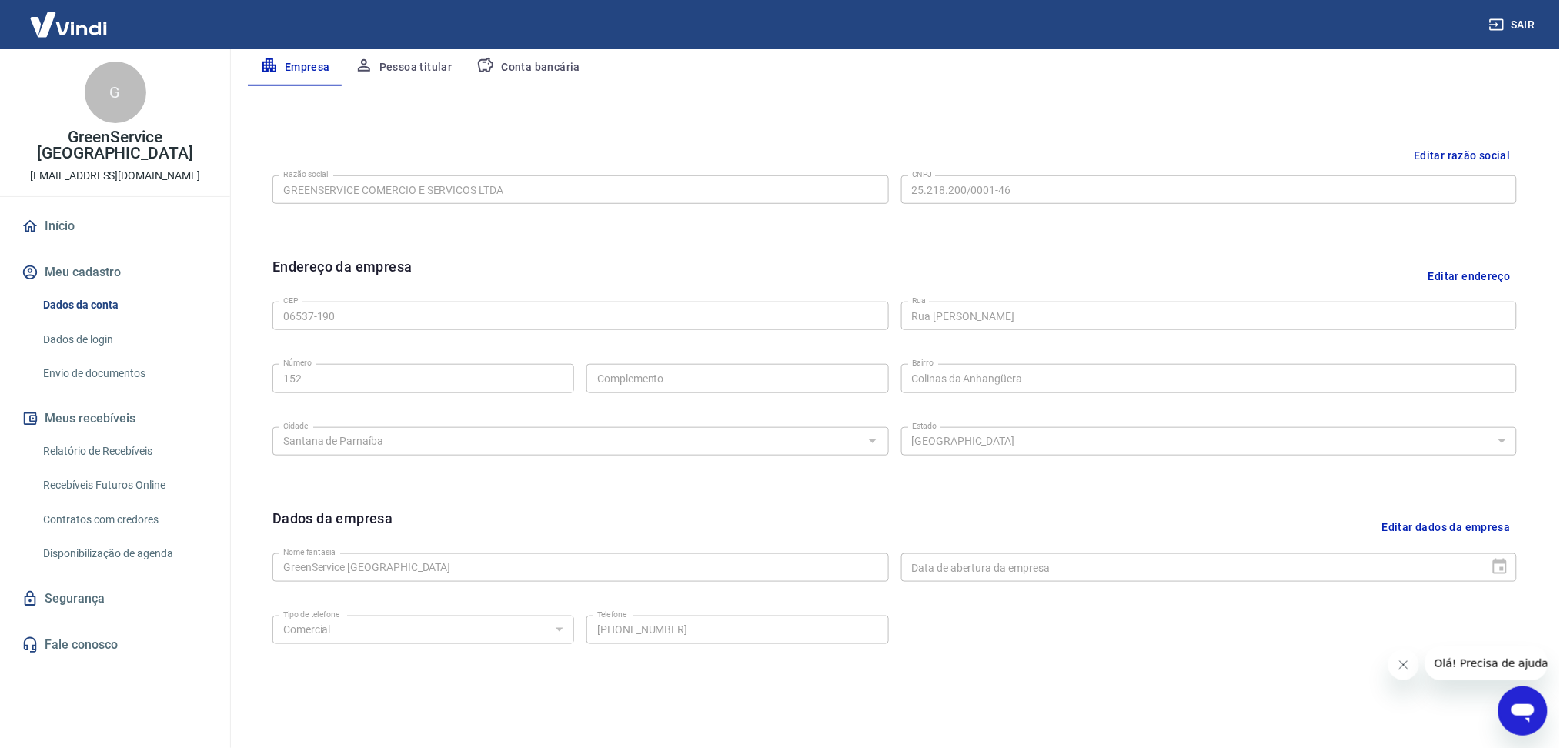
scroll to position [361, 0]
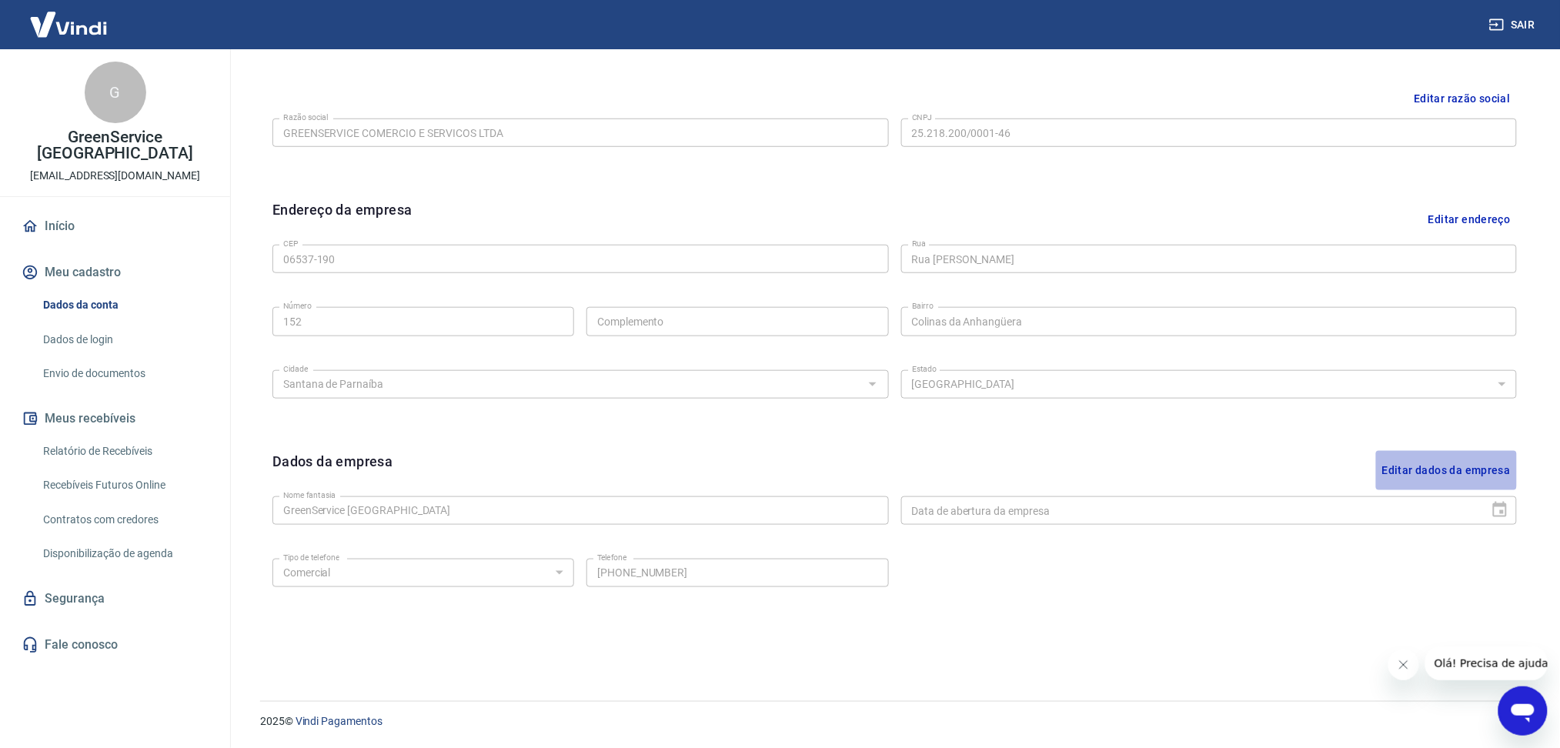
click at [1446, 469] on button "Editar dados da empresa" at bounding box center [1446, 470] width 141 height 39
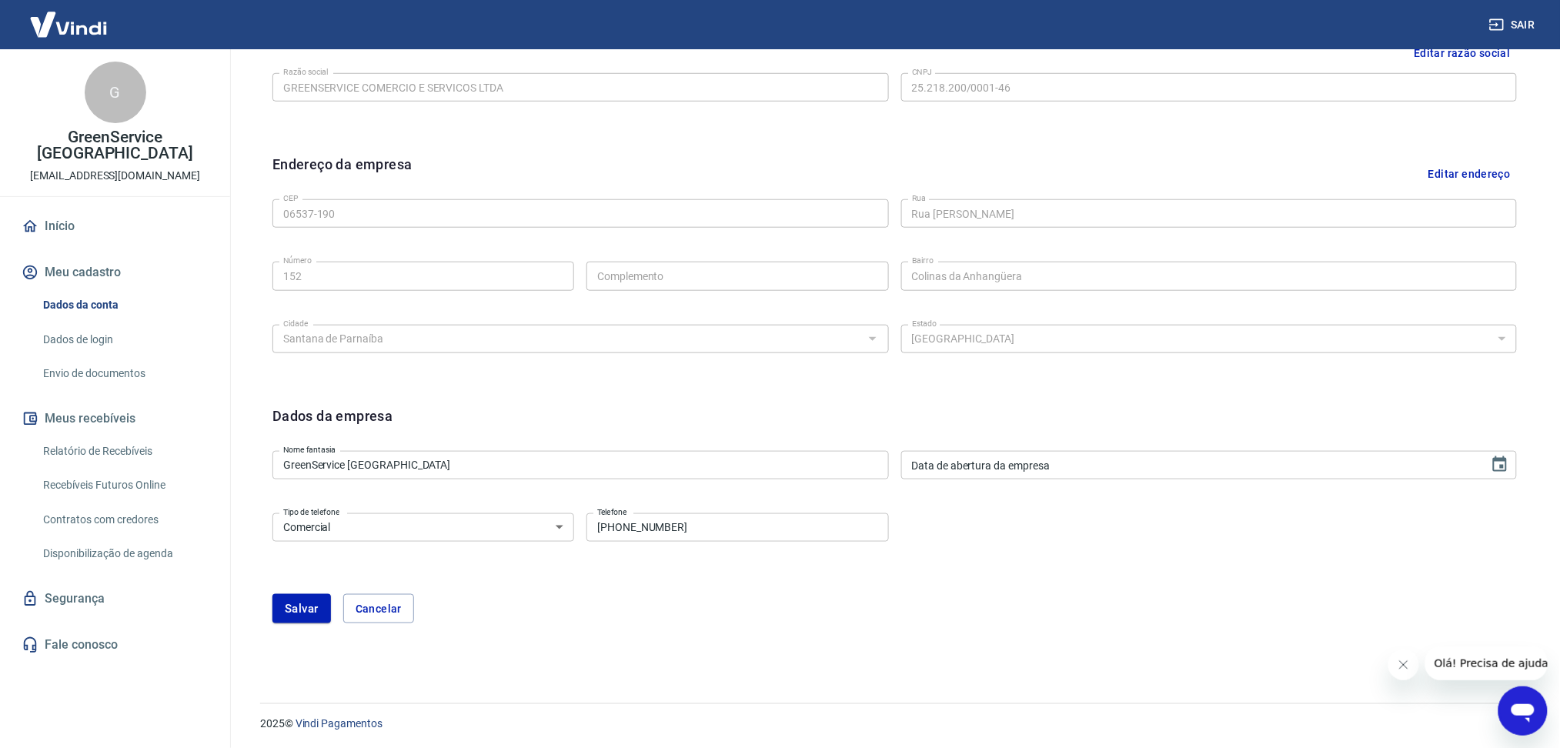
scroll to position [409, 0]
click at [716, 516] on input "[PHONE_NUMBER]" at bounding box center [737, 525] width 302 height 28
type input "[PHONE_NUMBER]"
click at [286, 622] on div "Dados da empresa Nome fantasia GreenService [GEOGRAPHIC_DATA] Nome fantasia Dat…" at bounding box center [894, 521] width 1269 height 261
click at [296, 604] on button "Salvar" at bounding box center [301, 606] width 58 height 29
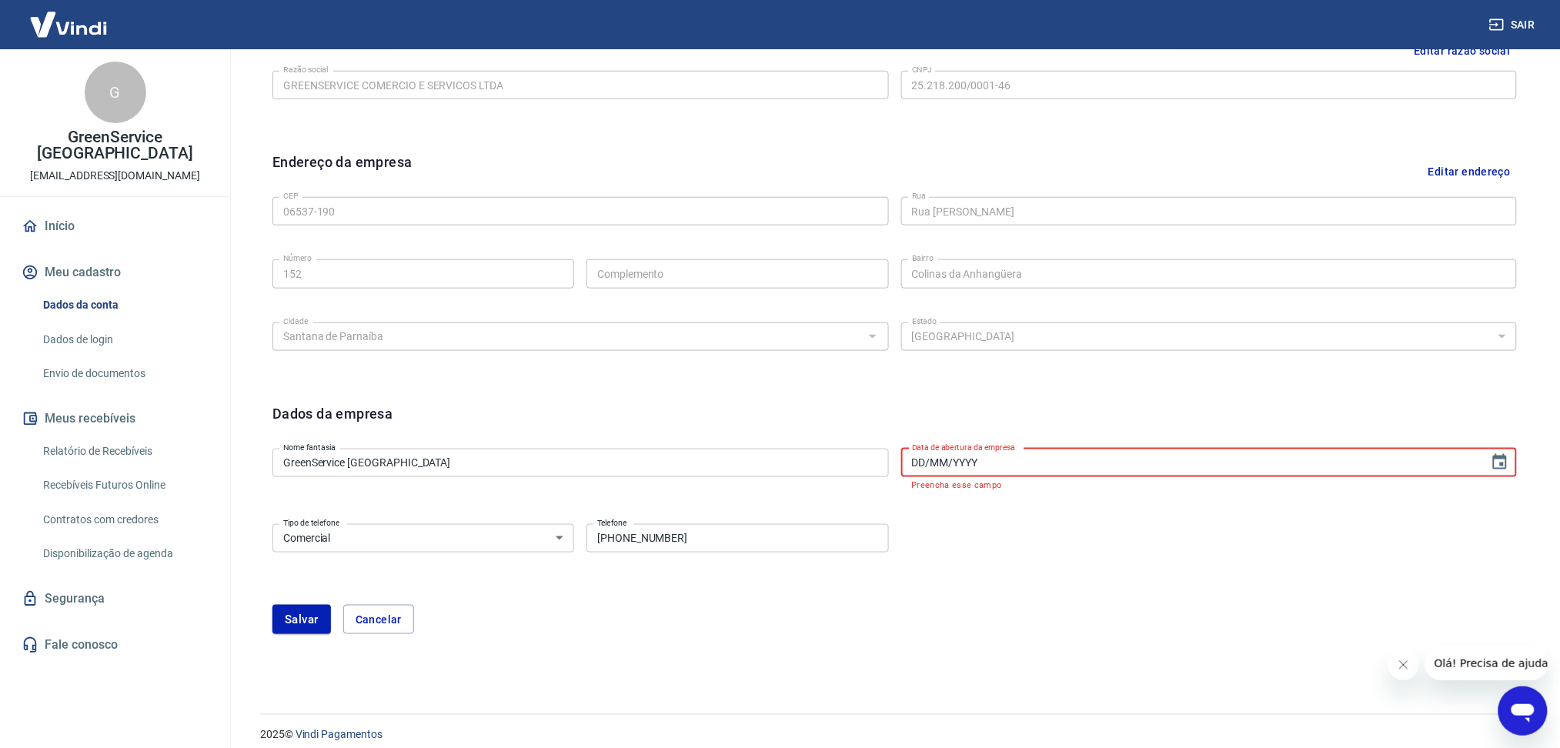
click at [1286, 466] on input "DD/MM/YYYY" at bounding box center [1190, 463] width 578 height 28
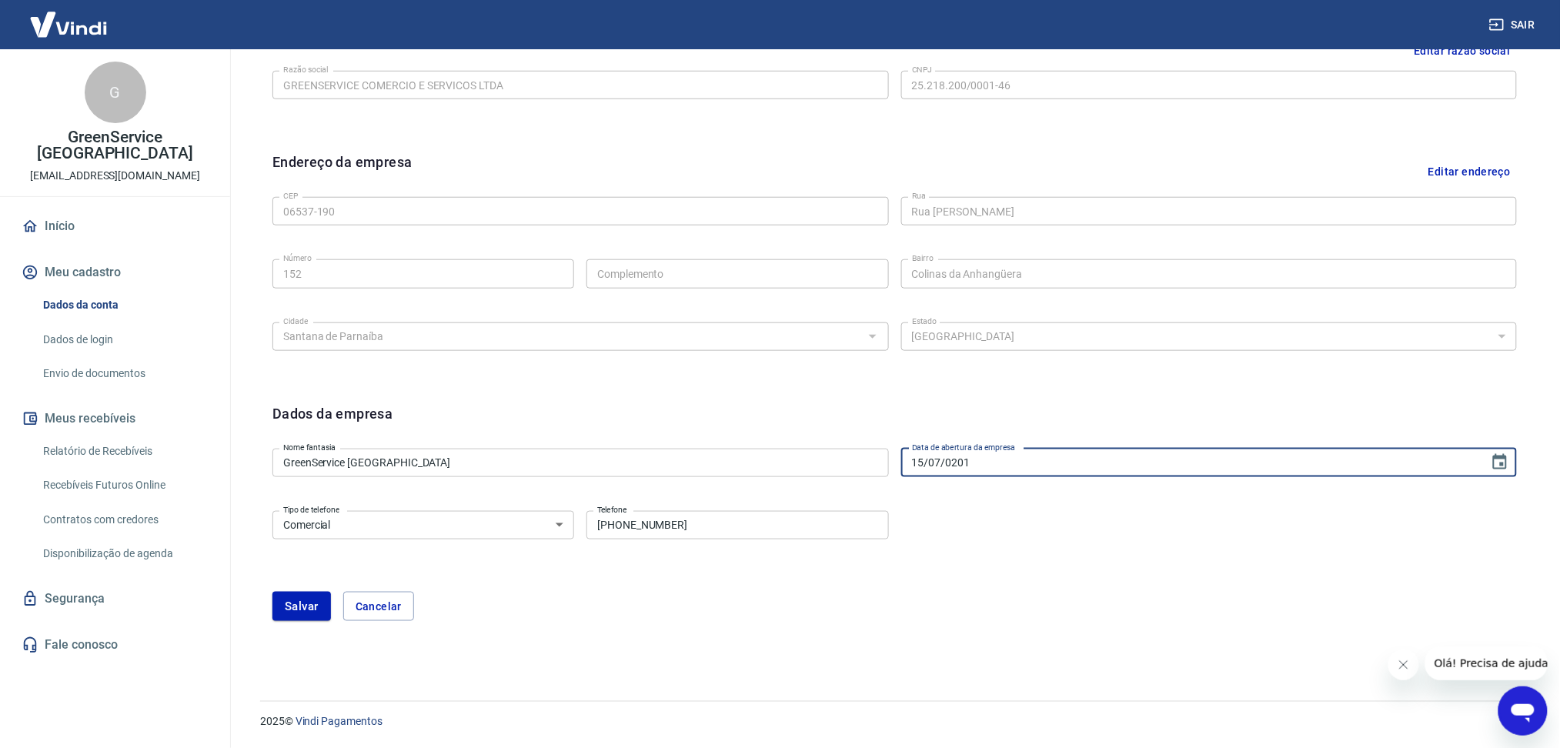
type input "[DATE]"
click button "Salvar" at bounding box center [301, 606] width 58 height 29
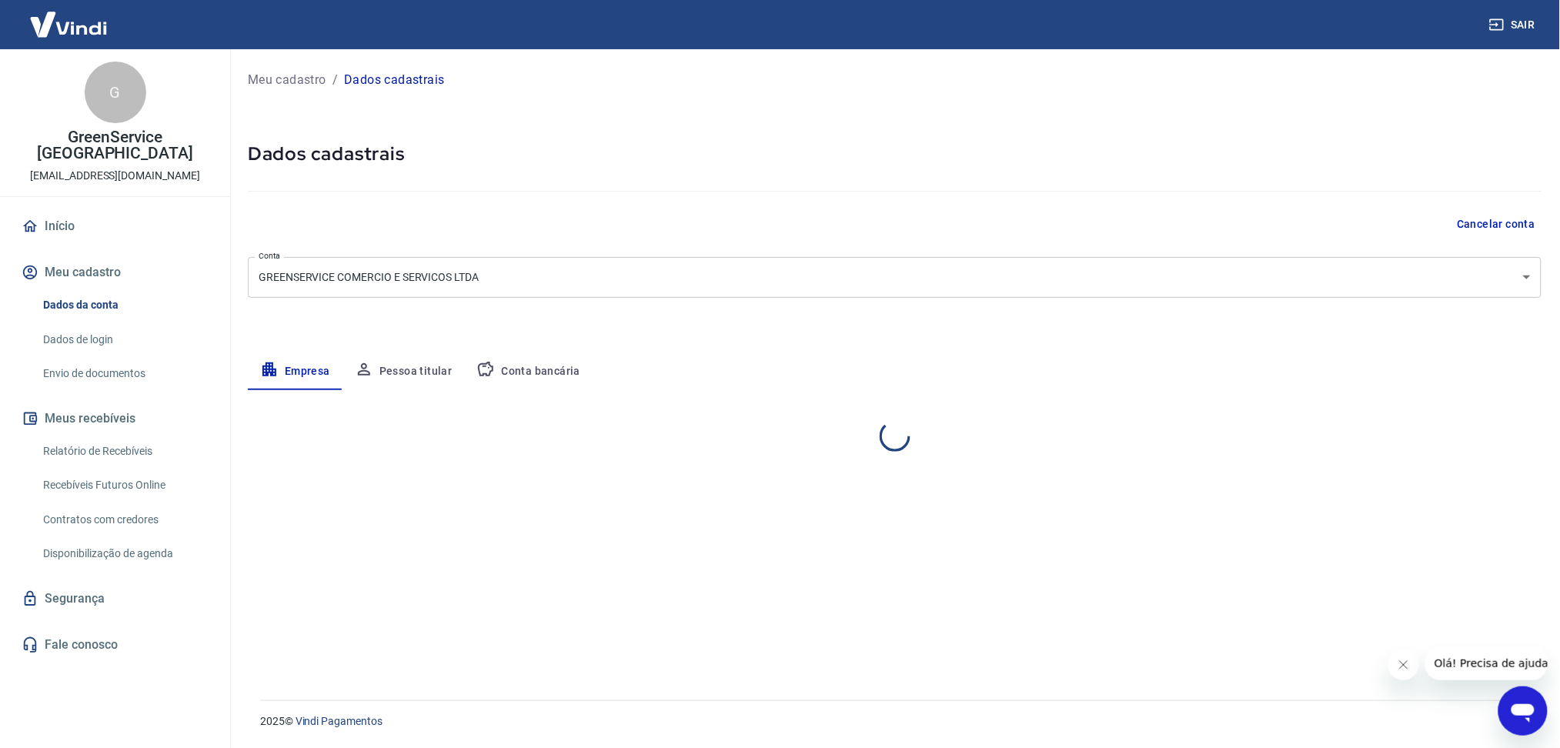
scroll to position [0, 0]
select select "SP"
select select "business"
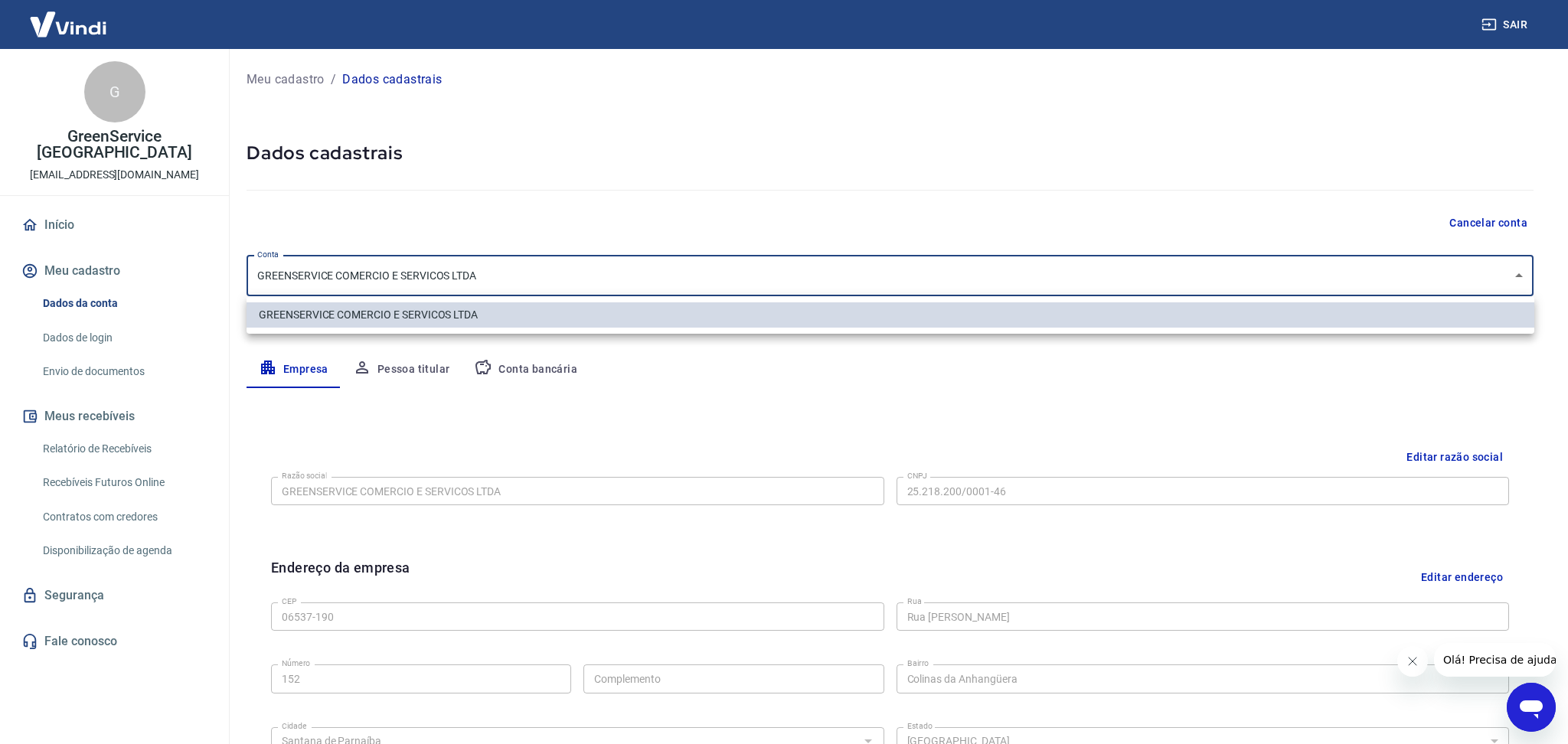
click at [479, 278] on body "Sair G GreenService [GEOGRAPHIC_DATA] [EMAIL_ADDRESS][DOMAIN_NAME] Início Meu c…" at bounding box center [784, 372] width 1568 height 744
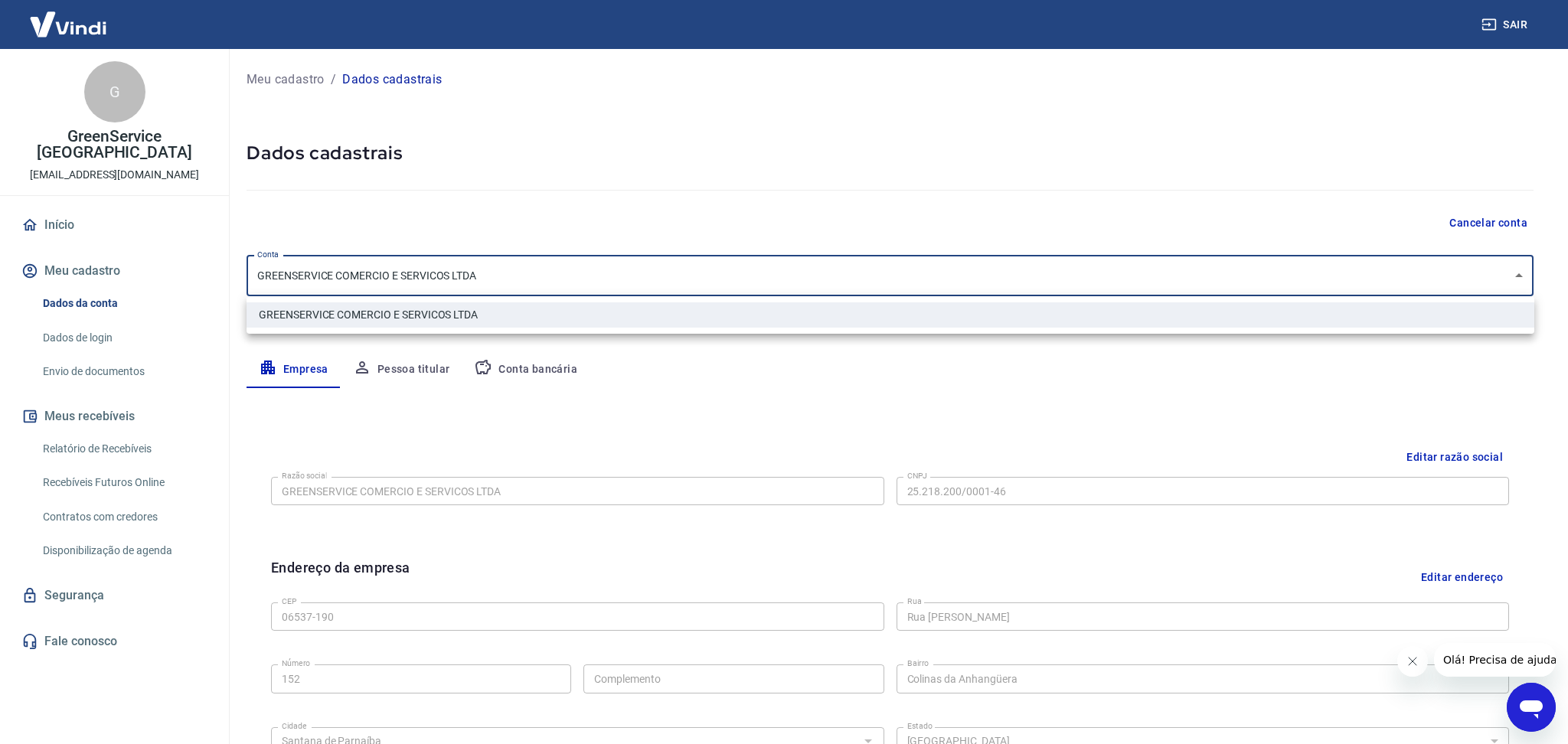
click at [479, 278] on div at bounding box center [784, 372] width 1568 height 744
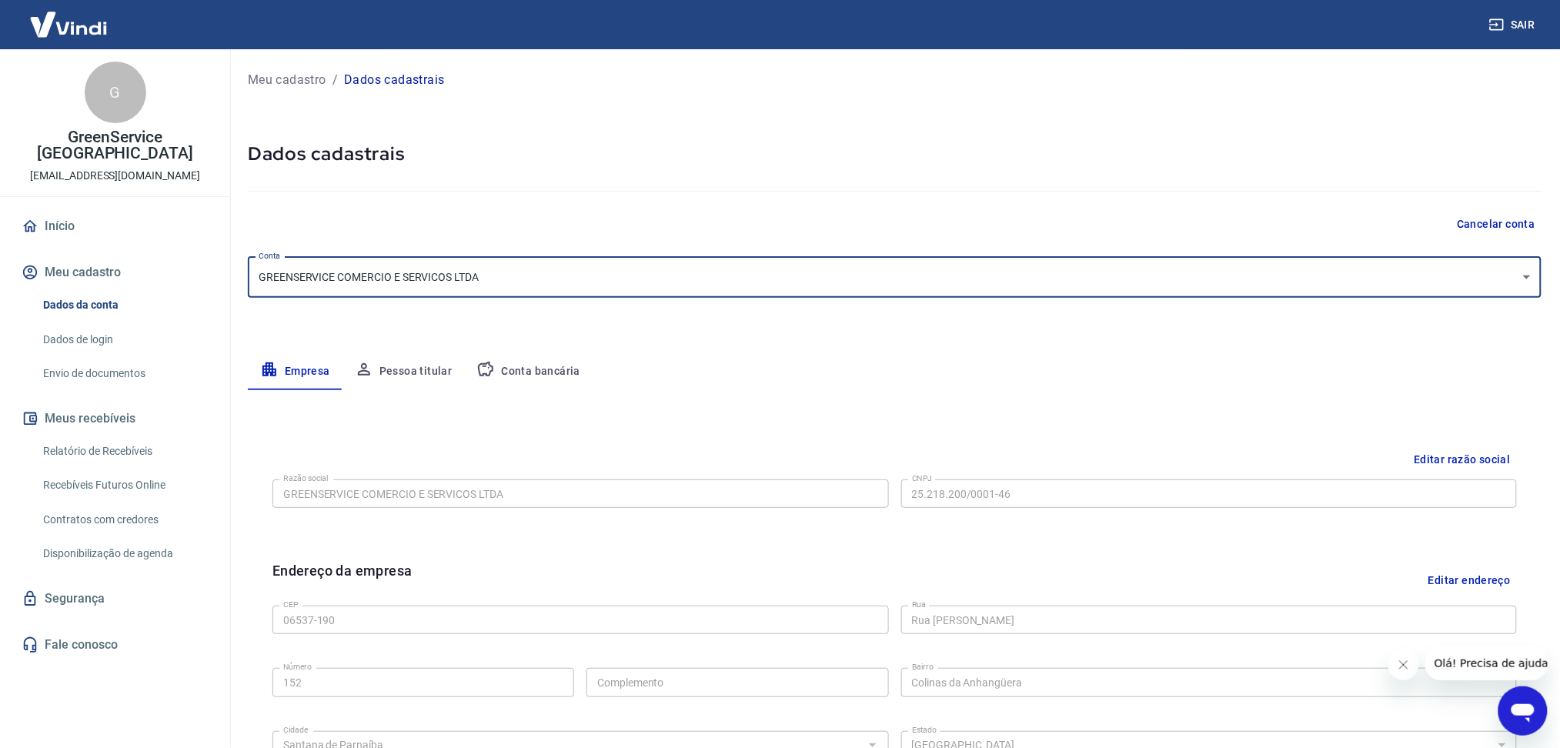
click at [411, 372] on button "Pessoa titular" at bounding box center [403, 371] width 122 height 37
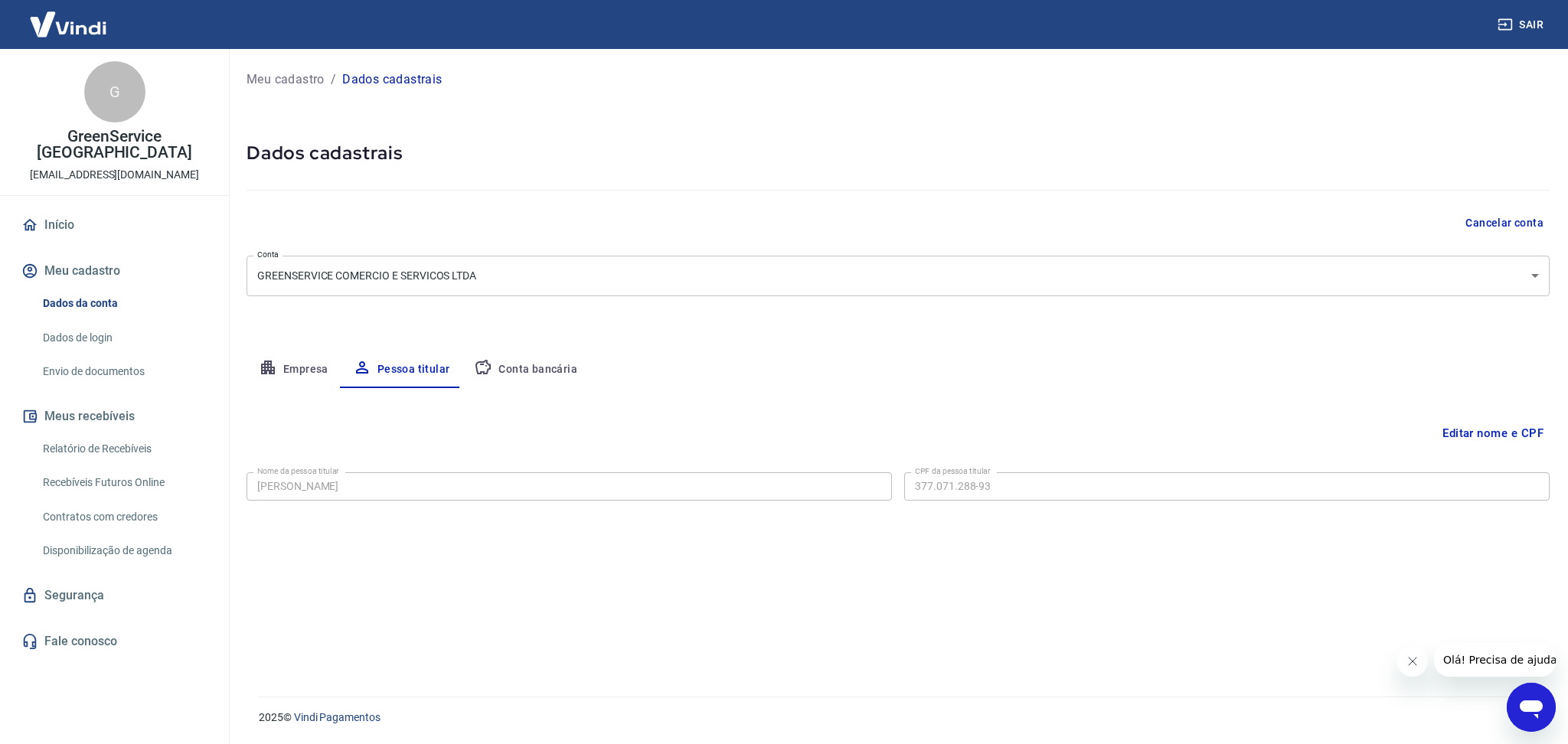
click at [545, 380] on button "Conta bancária" at bounding box center [525, 369] width 128 height 37
click at [462, 563] on div "Agência (sem dígito) 1268 Agência (sem dígito) Conta (sem dígito) 21850 Conta (…" at bounding box center [569, 553] width 646 height 51
click at [1460, 432] on button "Editar conta bancária" at bounding box center [1485, 433] width 128 height 29
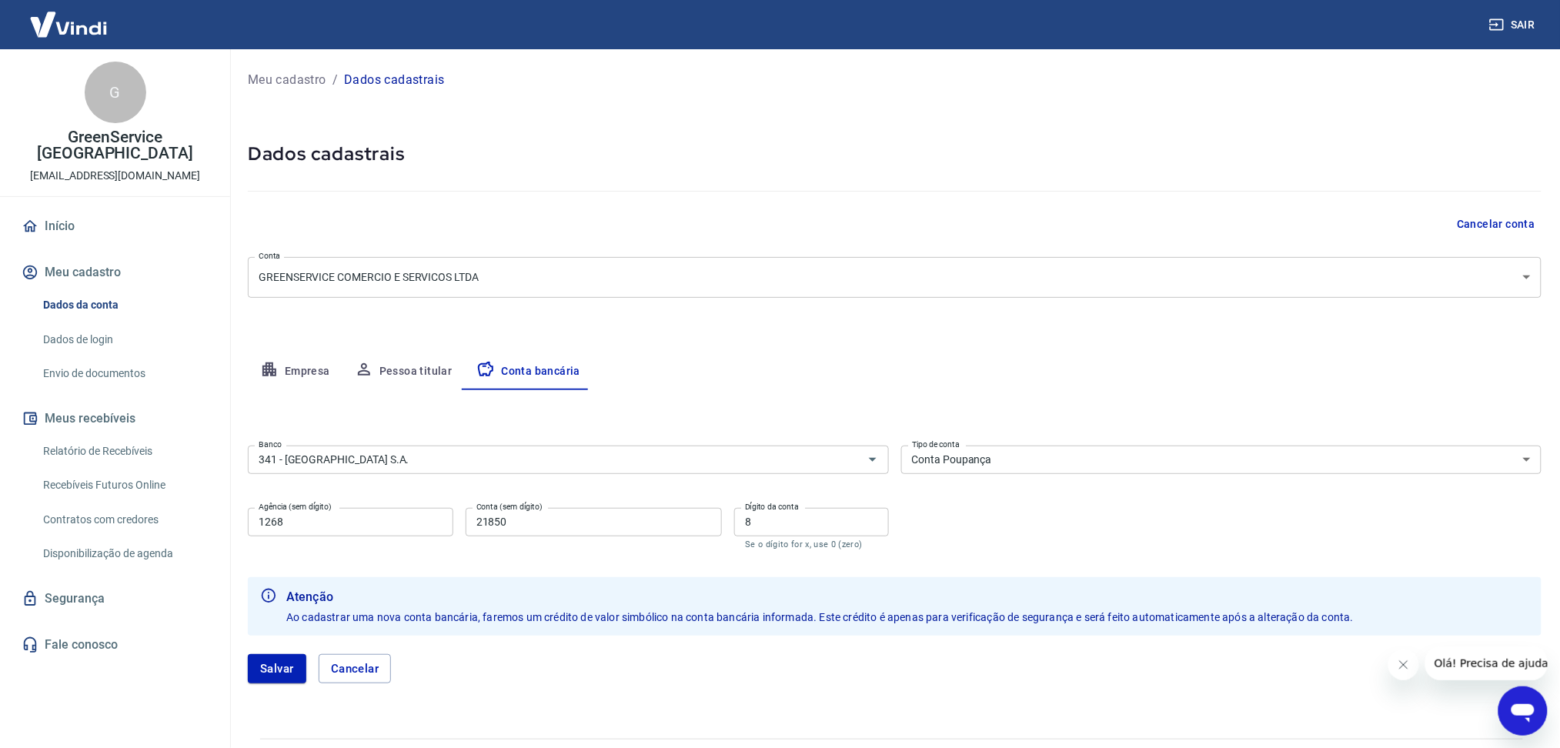
click at [959, 461] on select "Conta Corrente Conta Poupança" at bounding box center [1221, 460] width 641 height 28
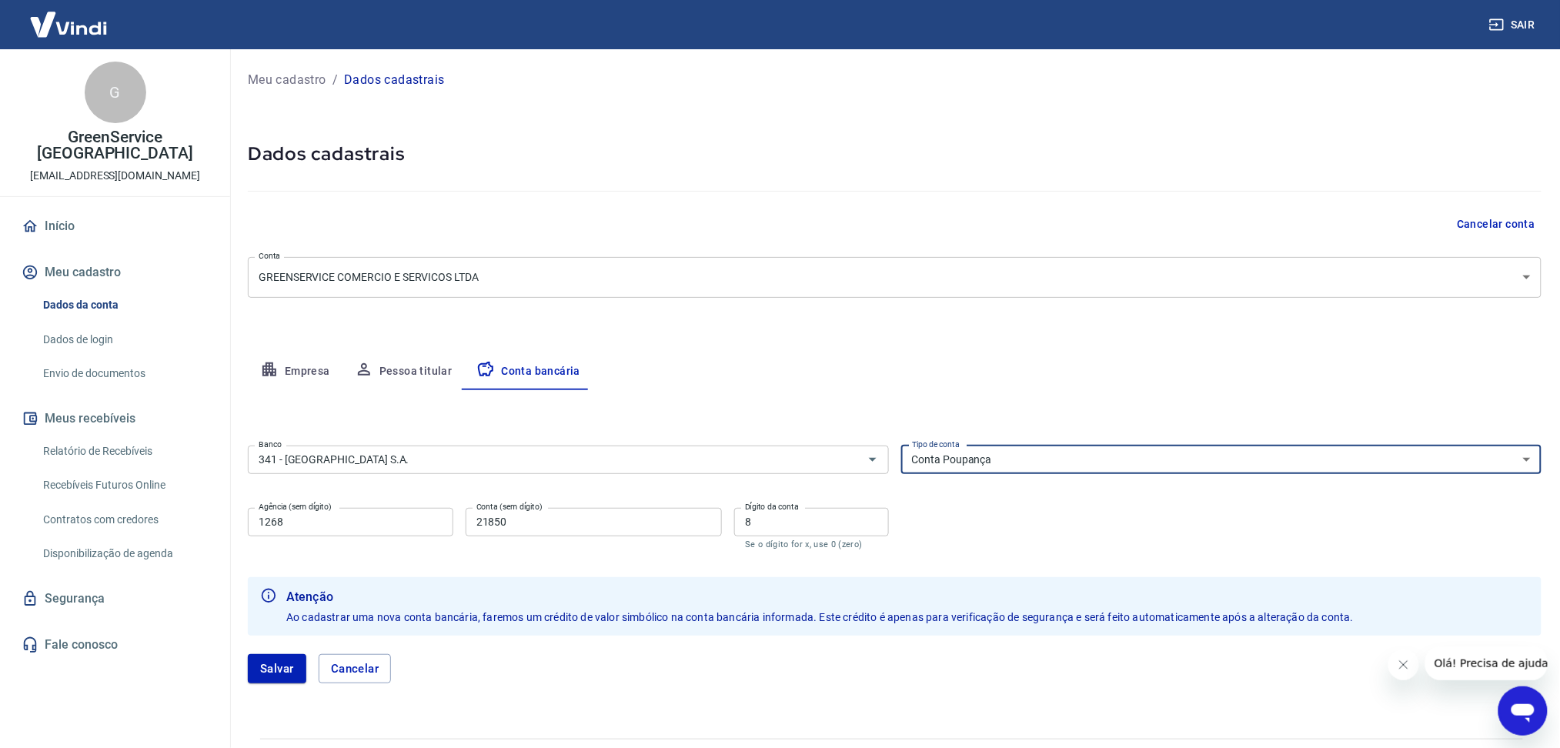
select select "1"
click at [901, 446] on select "Conta Corrente Conta Poupança" at bounding box center [1221, 460] width 641 height 28
click at [267, 679] on button "Salvar" at bounding box center [277, 668] width 58 height 29
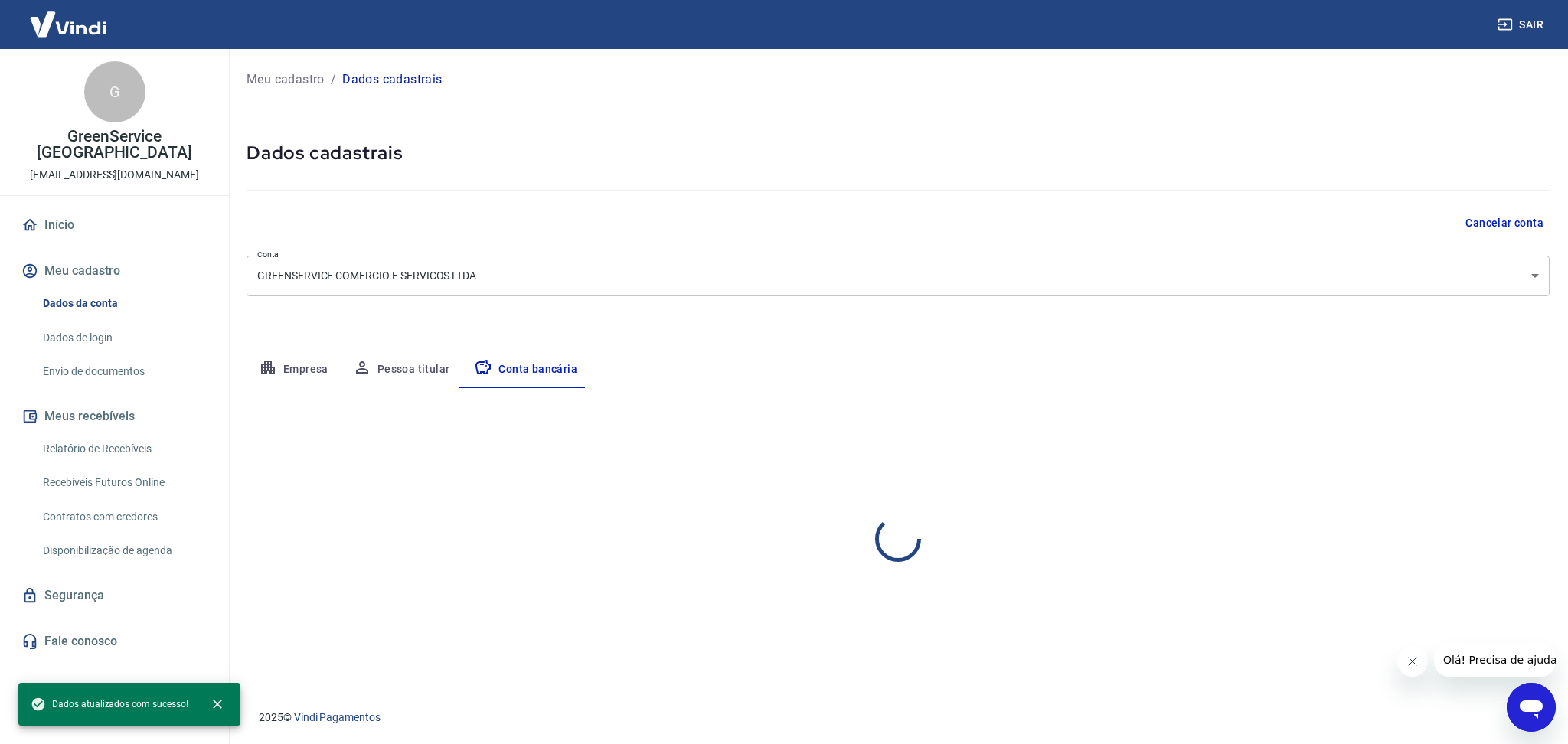
select select "1"
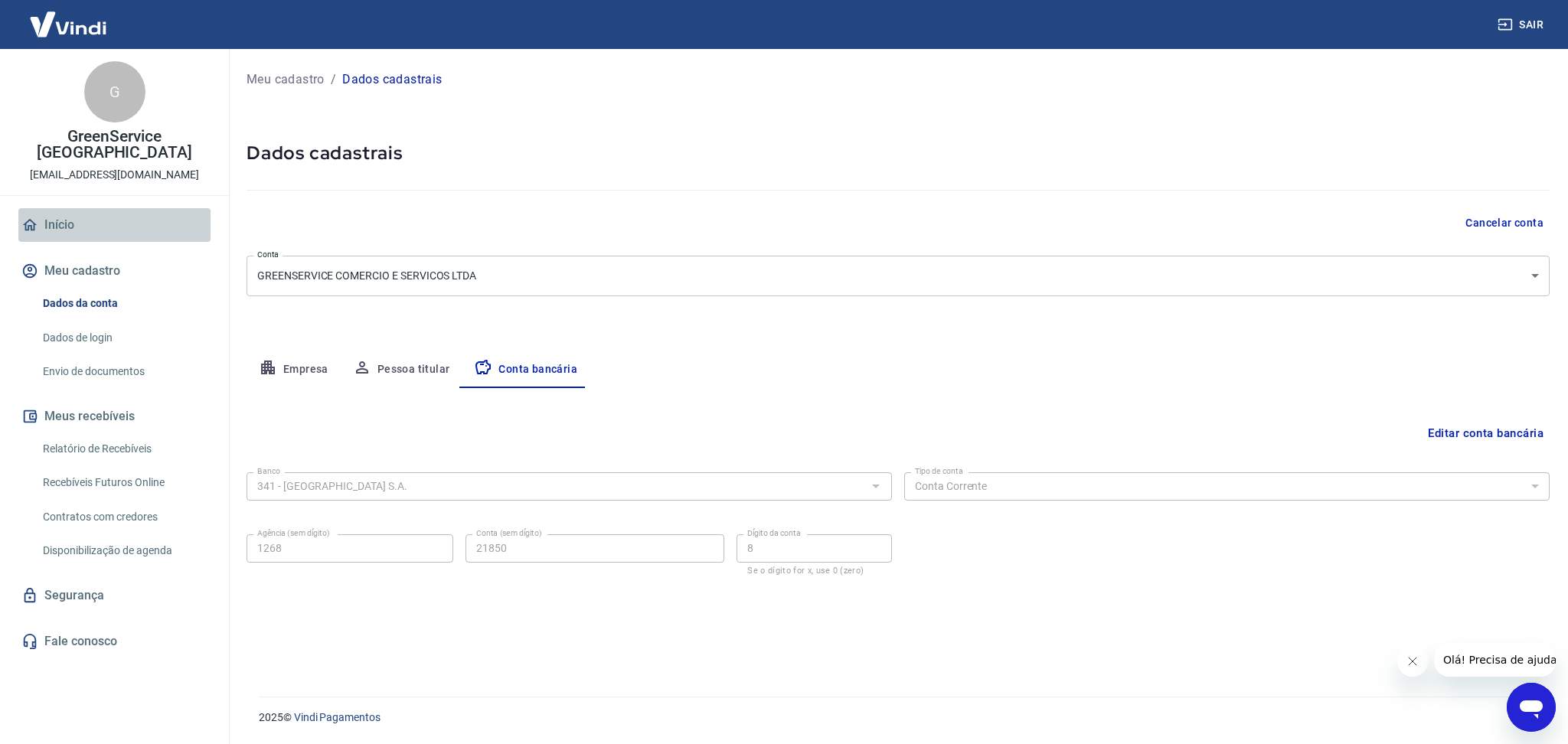
click at [53, 214] on link "Início" at bounding box center [113, 225] width 192 height 34
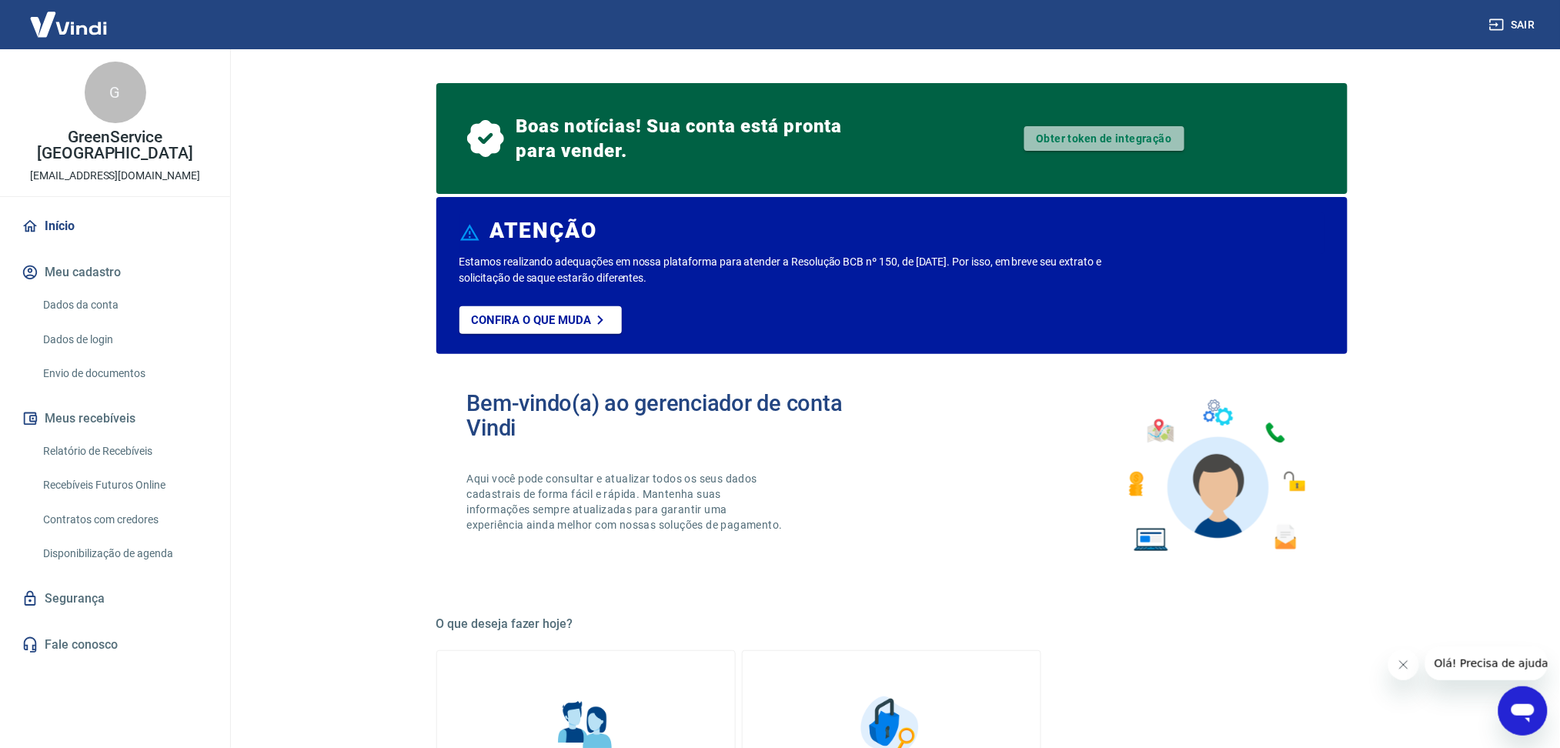
click at [1083, 147] on link "Obter token de integração" at bounding box center [1104, 138] width 160 height 25
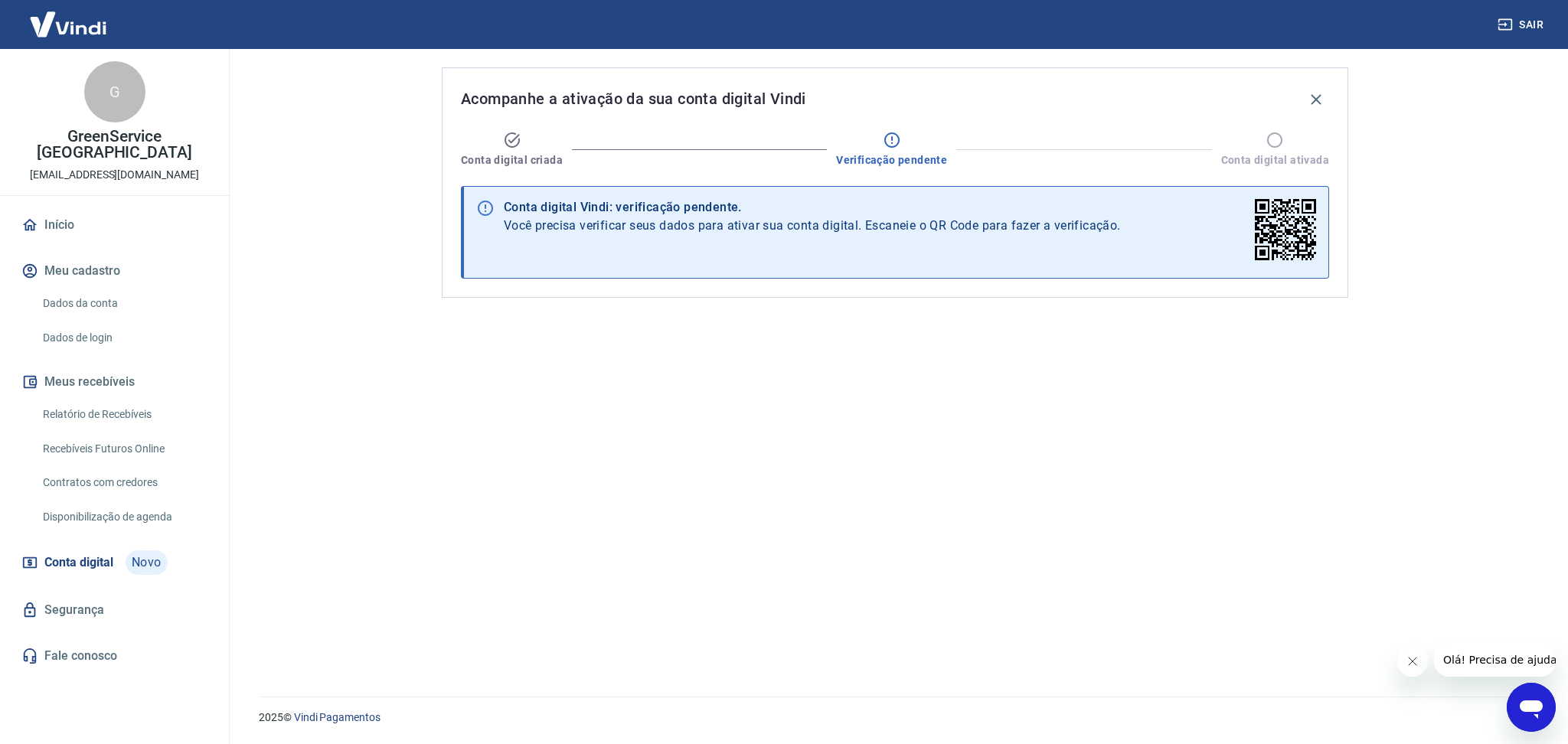
click at [136, 208] on link "Início" at bounding box center [113, 225] width 192 height 34
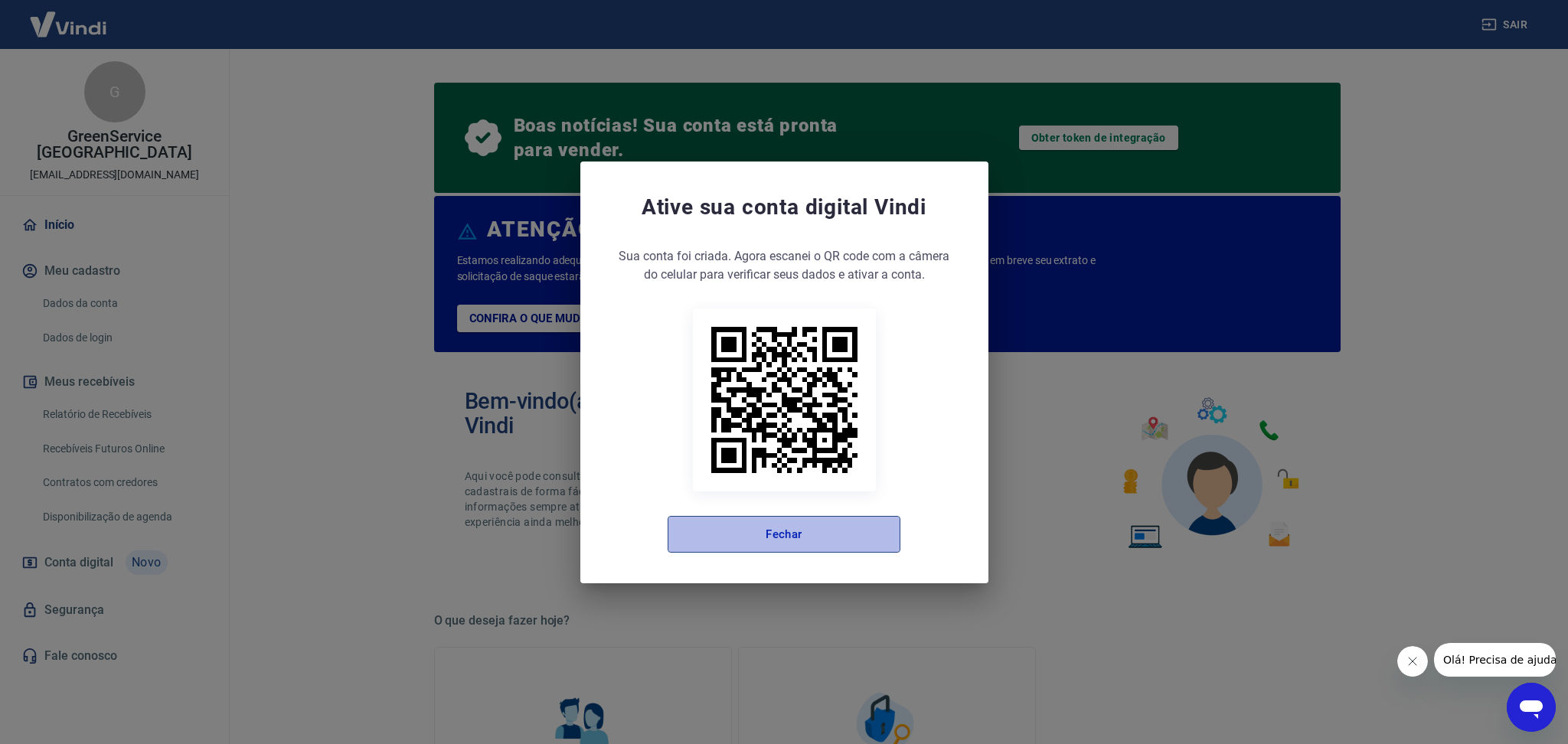
click at [826, 542] on button "Fechar" at bounding box center [784, 534] width 233 height 37
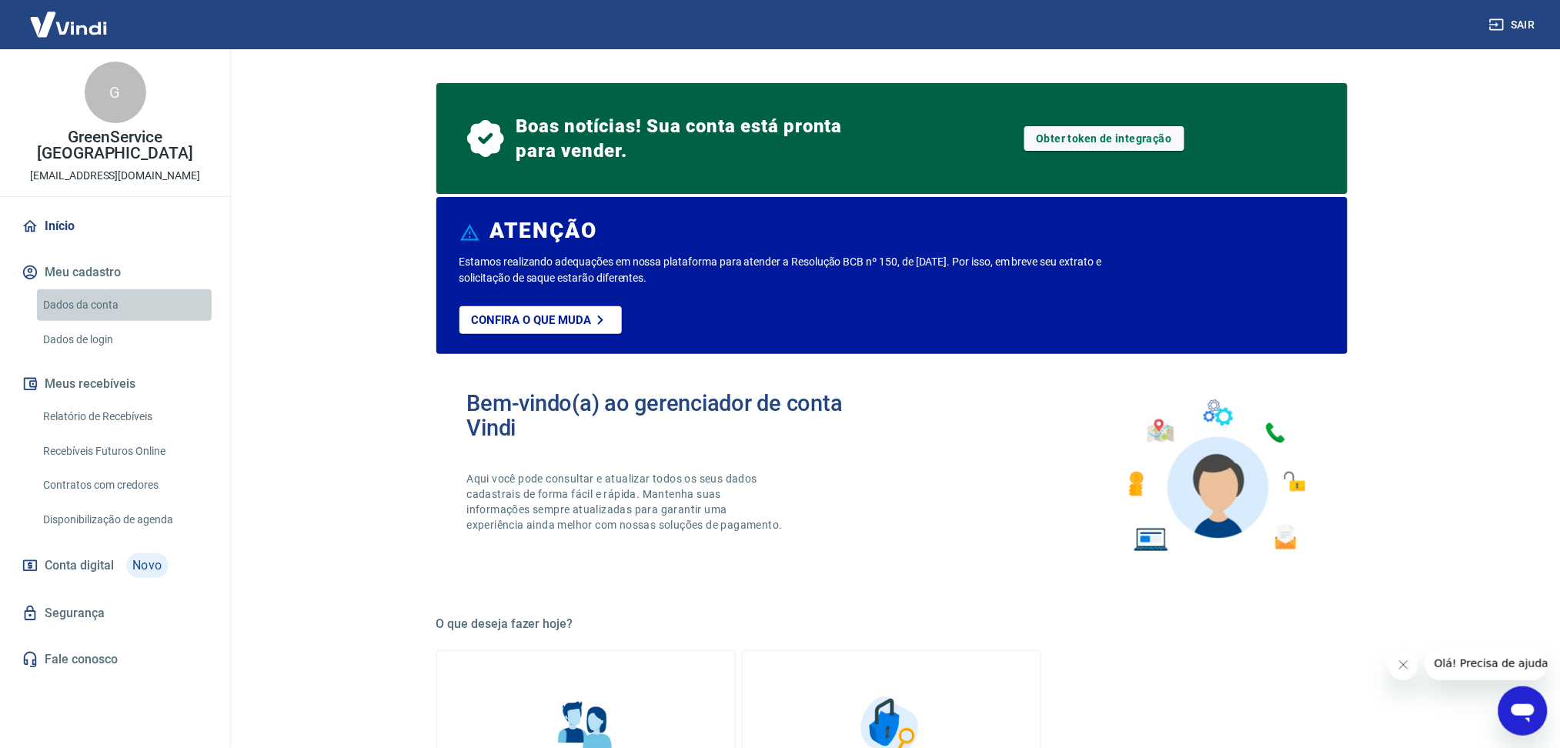
click at [109, 299] on link "Dados da conta" at bounding box center [124, 305] width 175 height 32
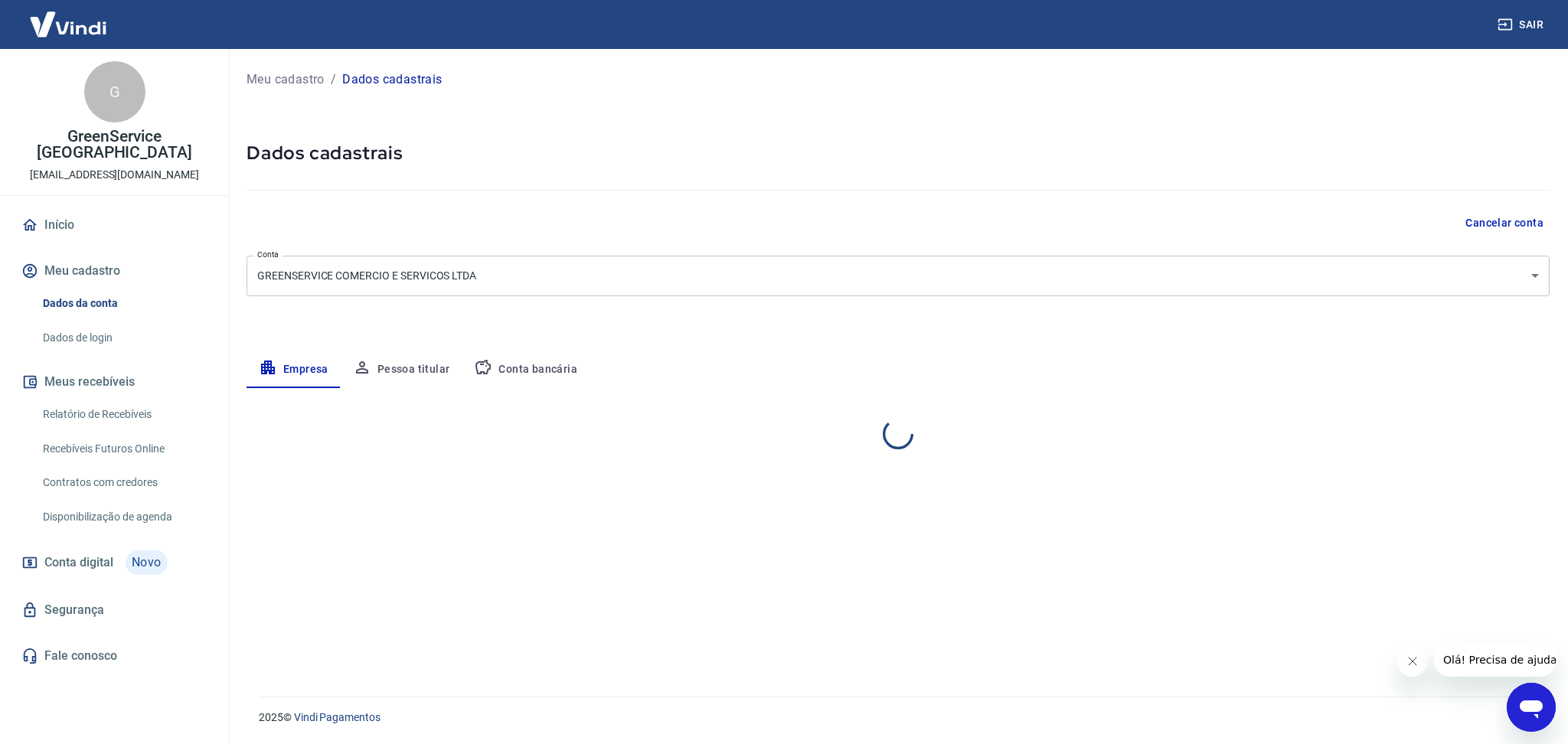
select select "SP"
select select "business"
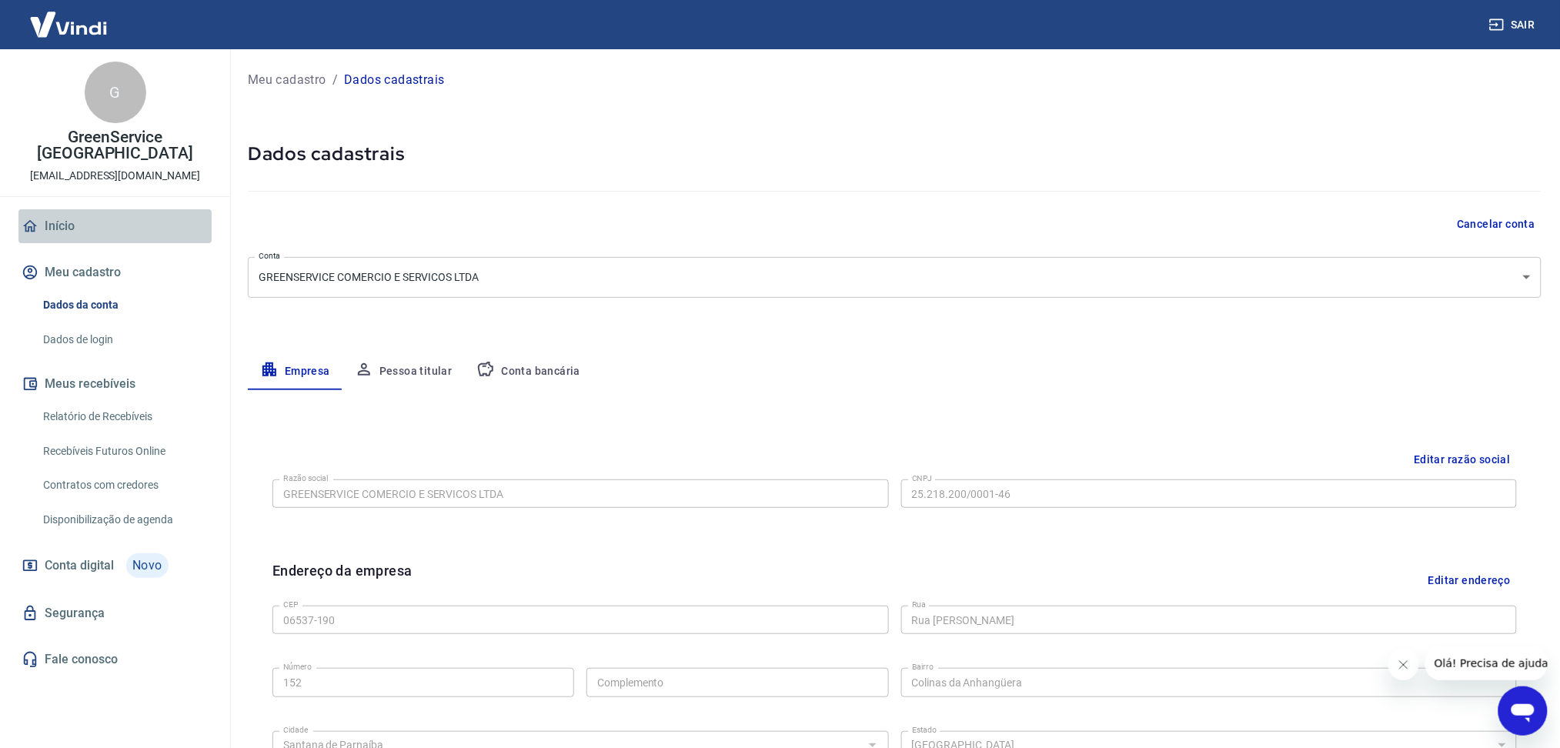
click at [105, 221] on link "Início" at bounding box center [114, 226] width 193 height 34
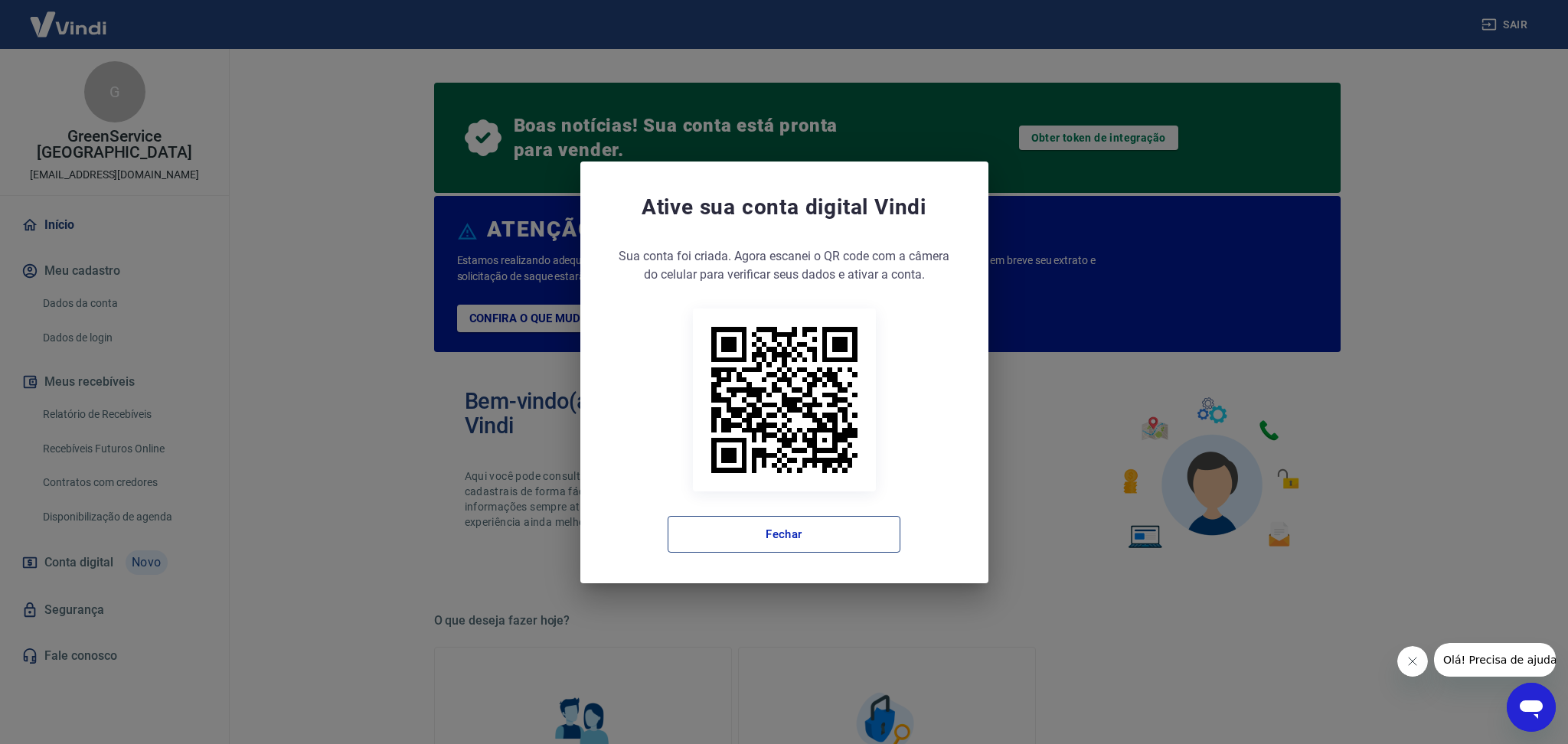
click at [798, 530] on button "Fechar" at bounding box center [784, 534] width 233 height 37
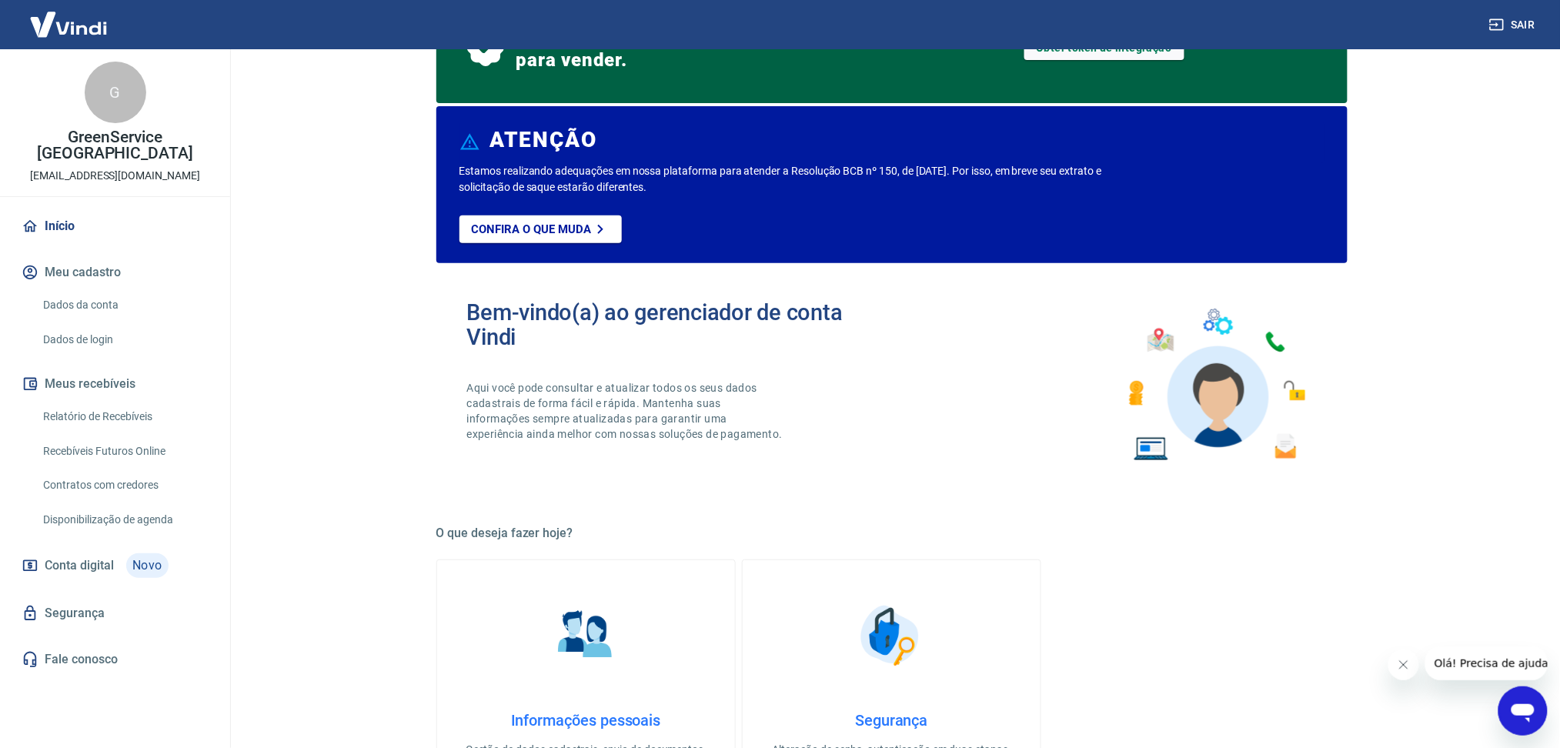
scroll to position [308, 0]
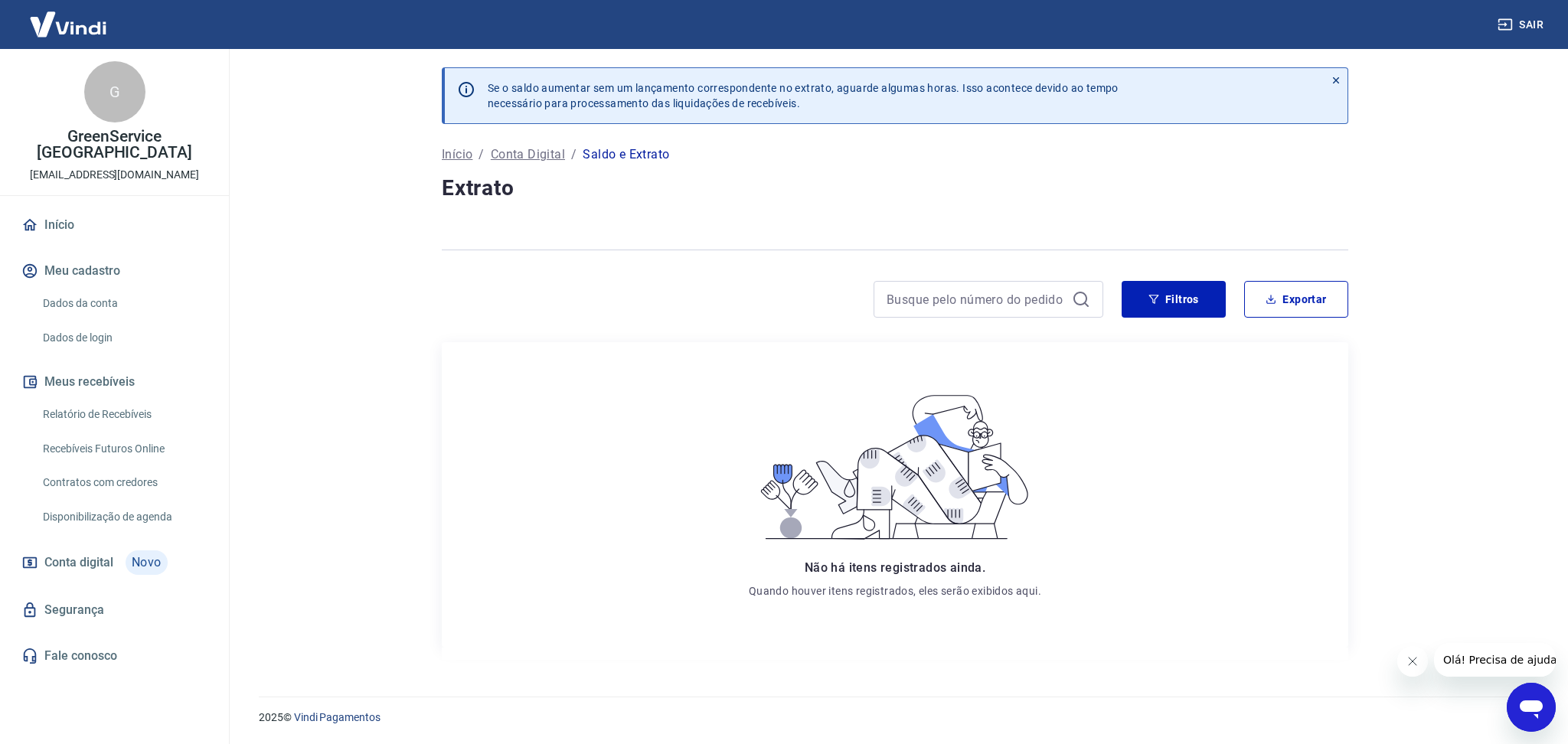
click at [1338, 76] on icon at bounding box center [1335, 80] width 11 height 11
